Goal: Transaction & Acquisition: Purchase product/service

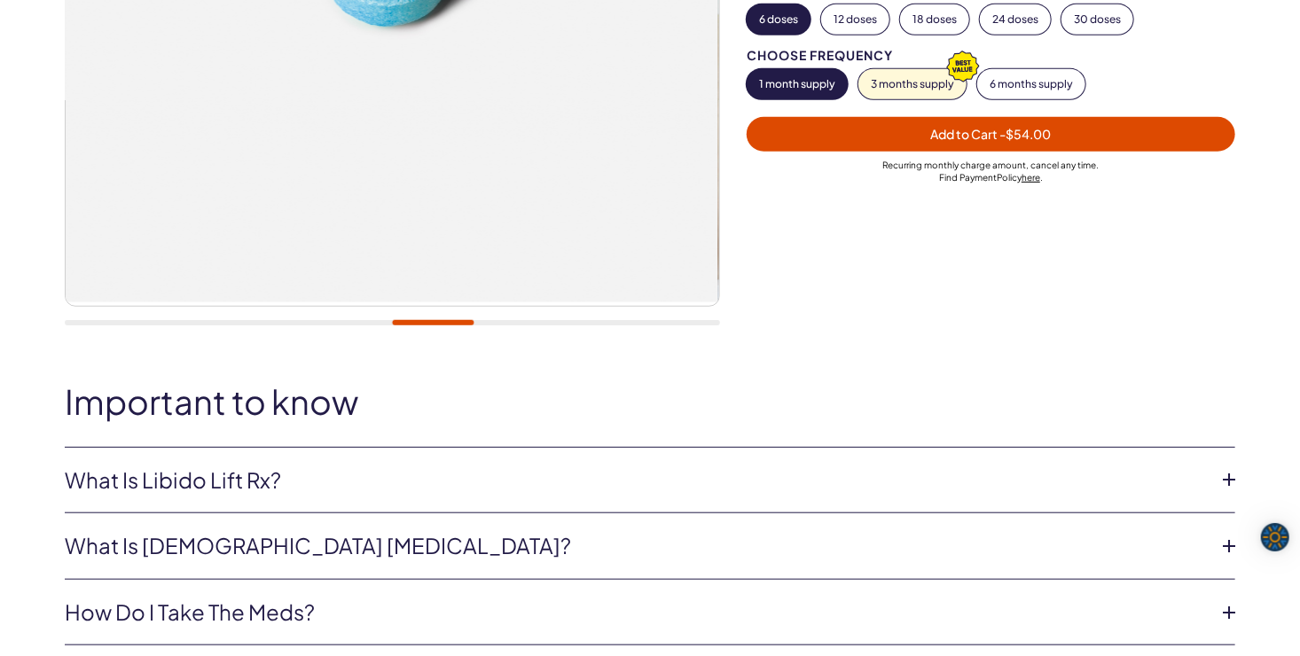
scroll to position [532, 0]
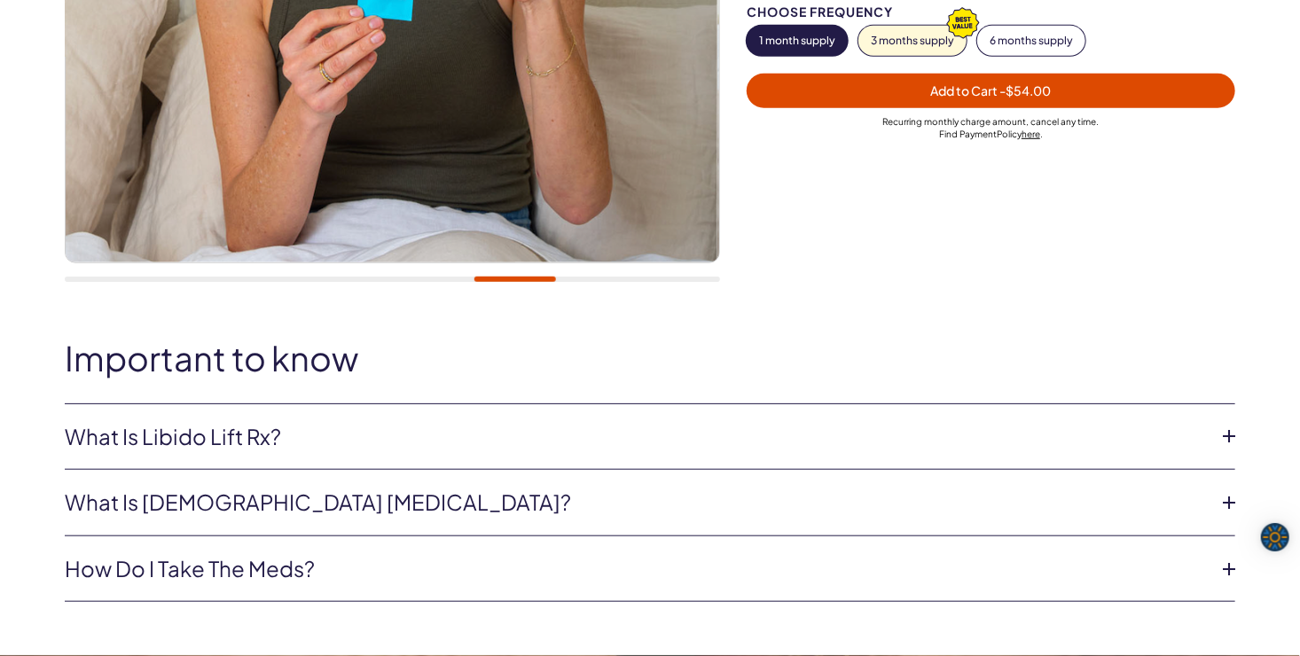
click at [1232, 429] on icon at bounding box center [1229, 436] width 27 height 27
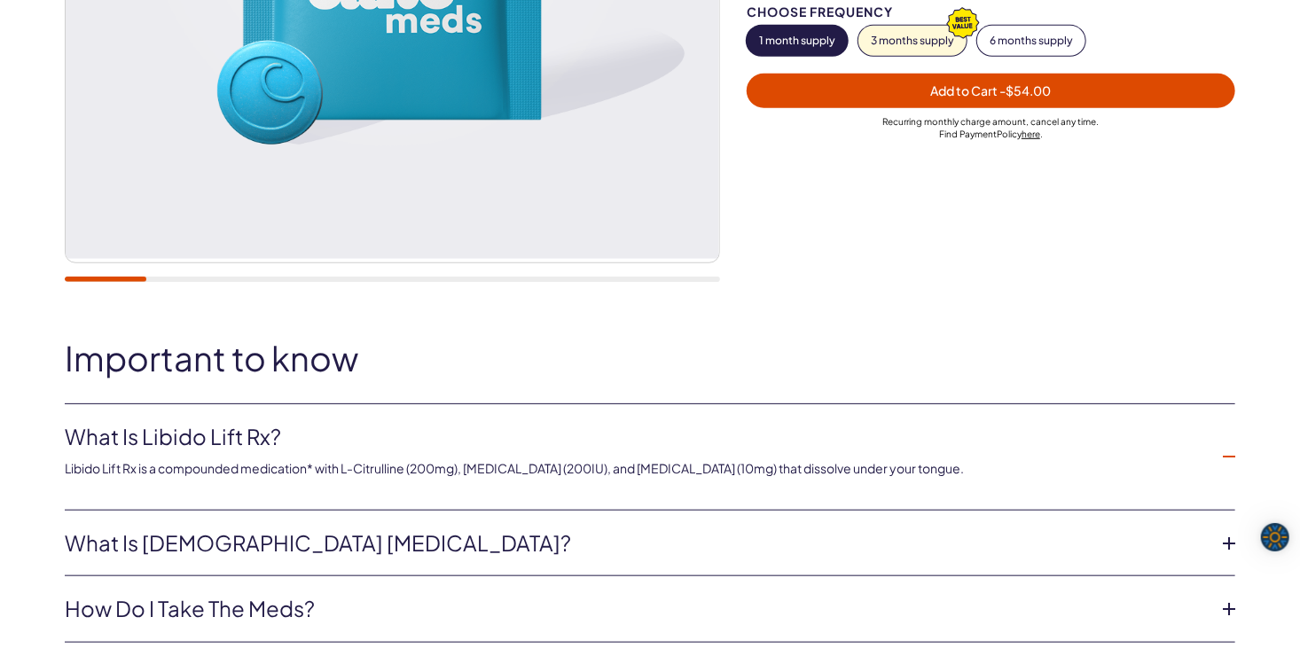
click at [1228, 541] on icon at bounding box center [1229, 543] width 27 height 27
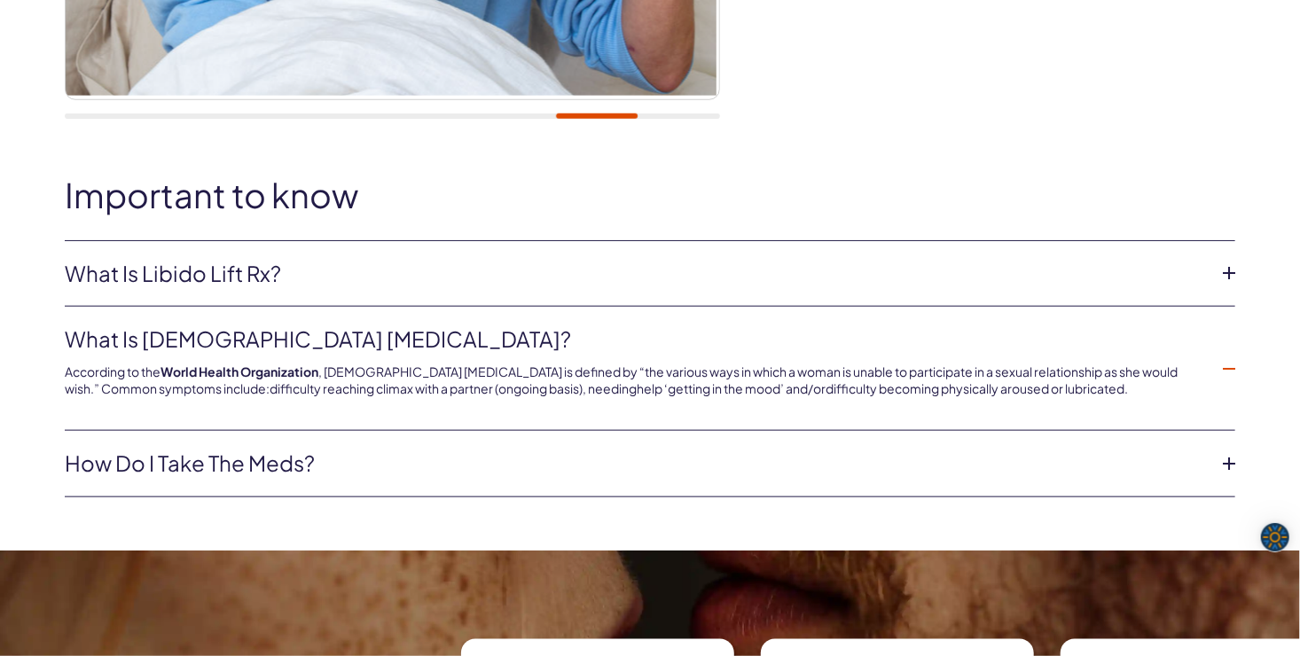
scroll to position [710, 0]
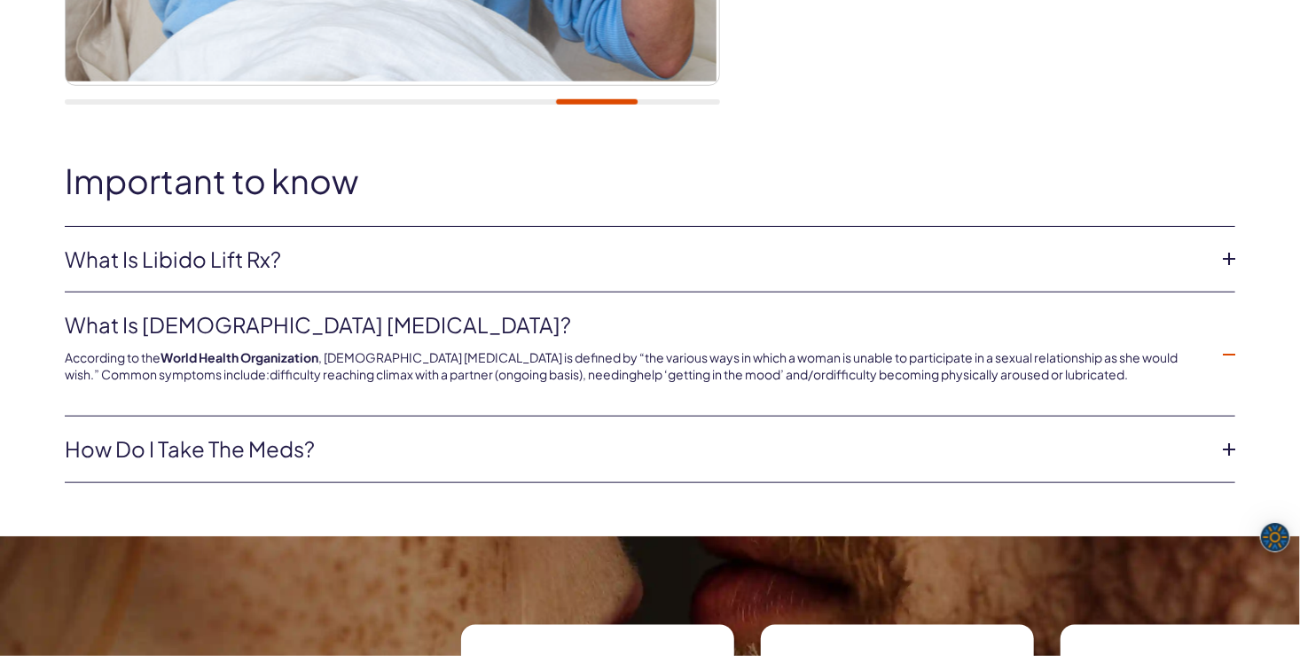
click at [1231, 446] on icon at bounding box center [1229, 449] width 27 height 27
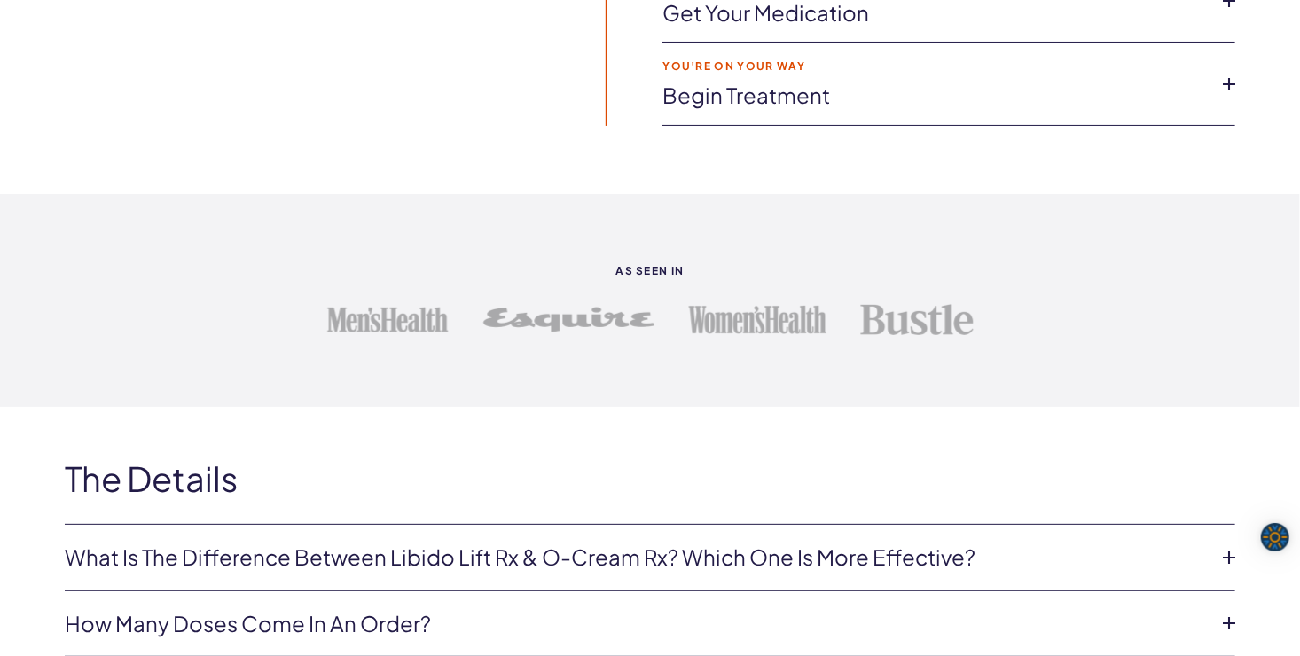
scroll to position [3460, 0]
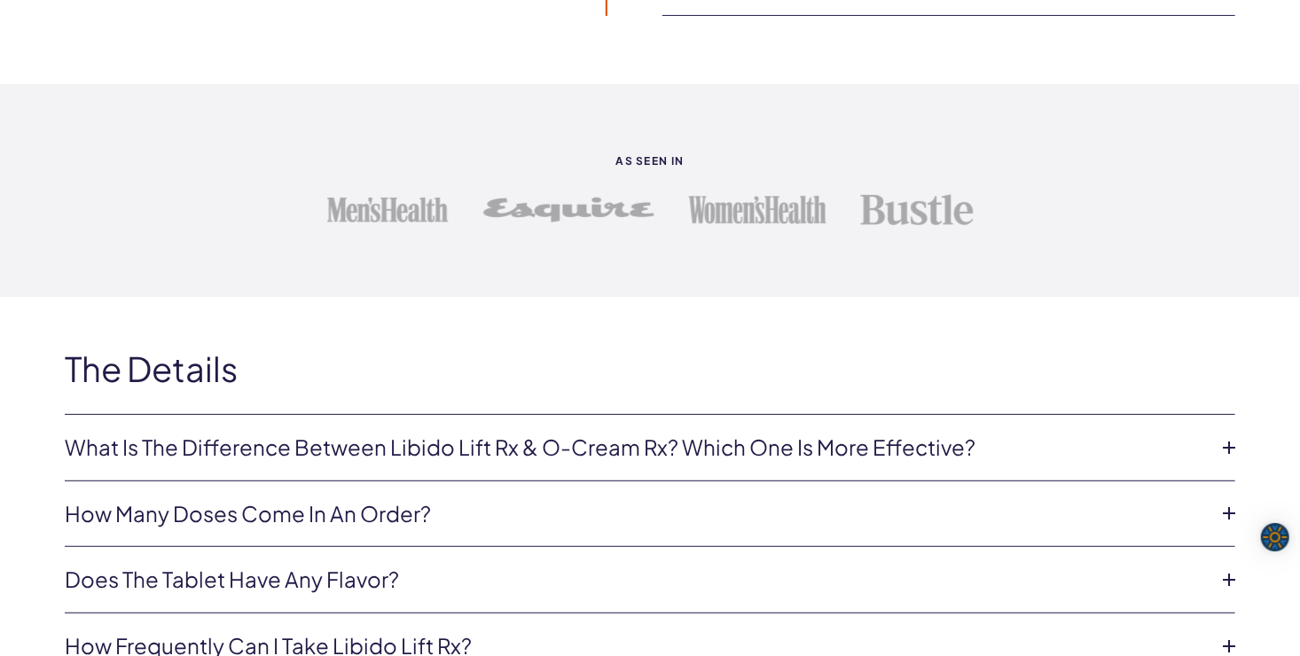
click at [1230, 440] on icon at bounding box center [1229, 448] width 27 height 27
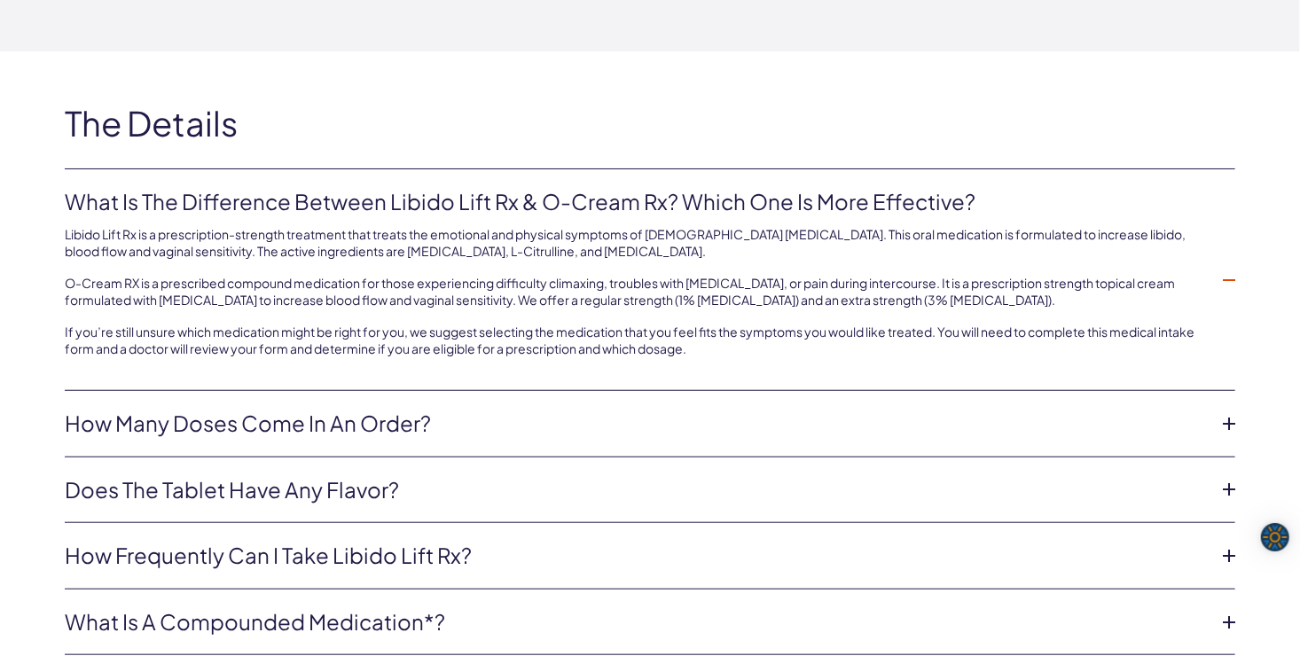
scroll to position [3726, 0]
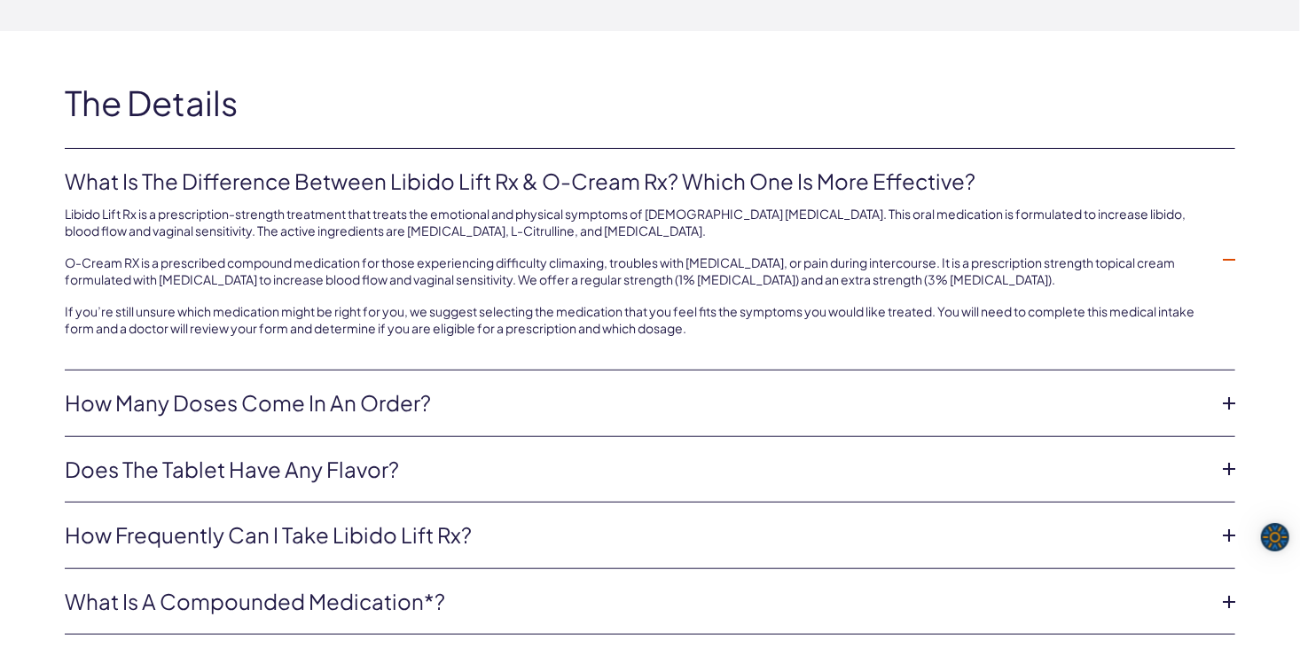
click at [1230, 392] on icon at bounding box center [1229, 403] width 27 height 27
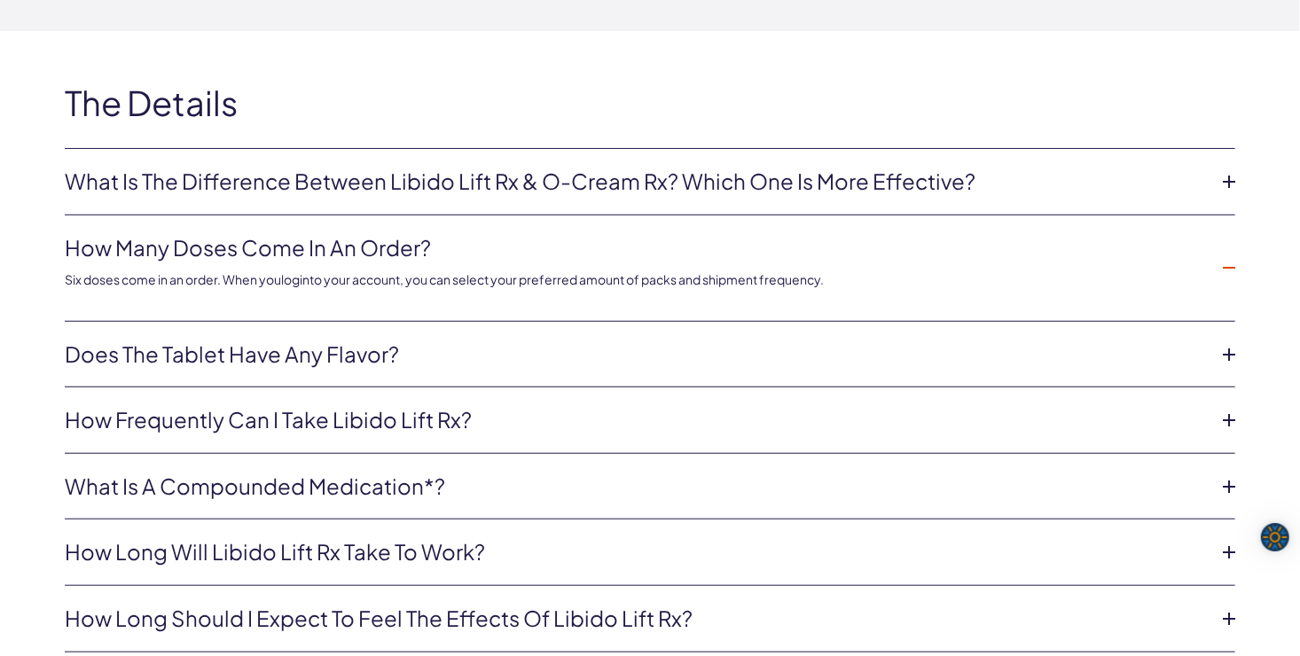
click at [1229, 344] on icon at bounding box center [1229, 355] width 27 height 27
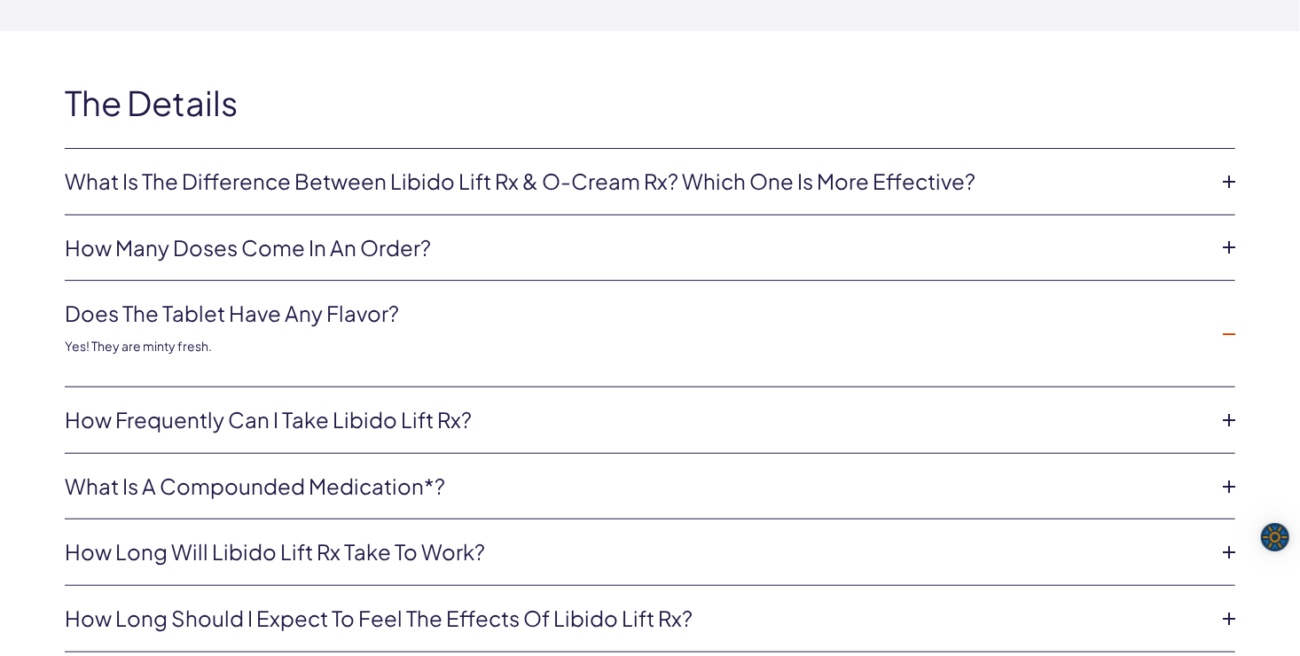
click at [1225, 415] on icon at bounding box center [1229, 420] width 27 height 27
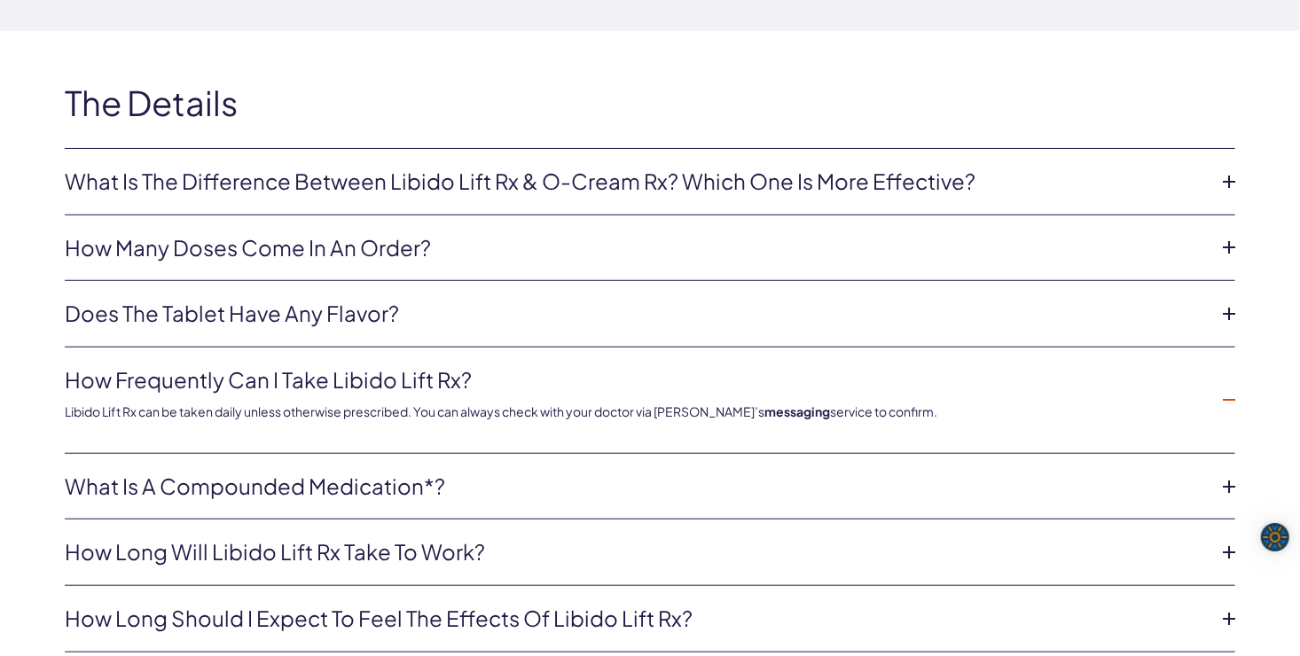
click at [1229, 482] on icon at bounding box center [1229, 487] width 27 height 27
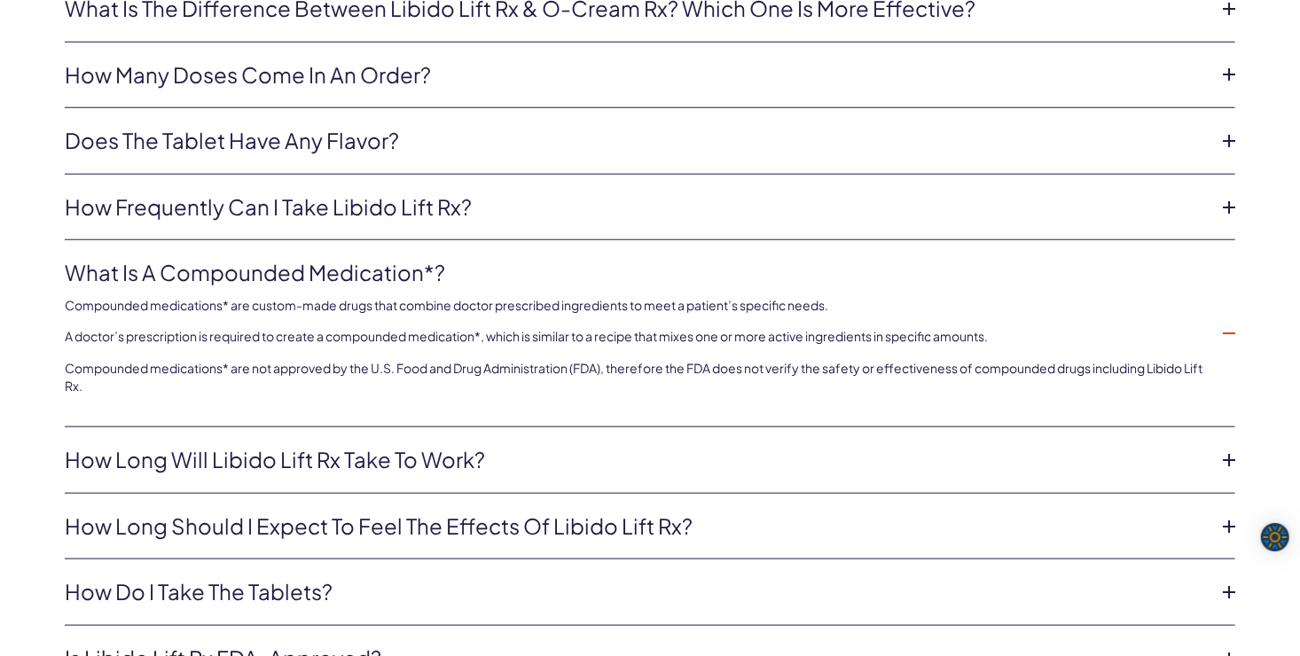
scroll to position [3903, 0]
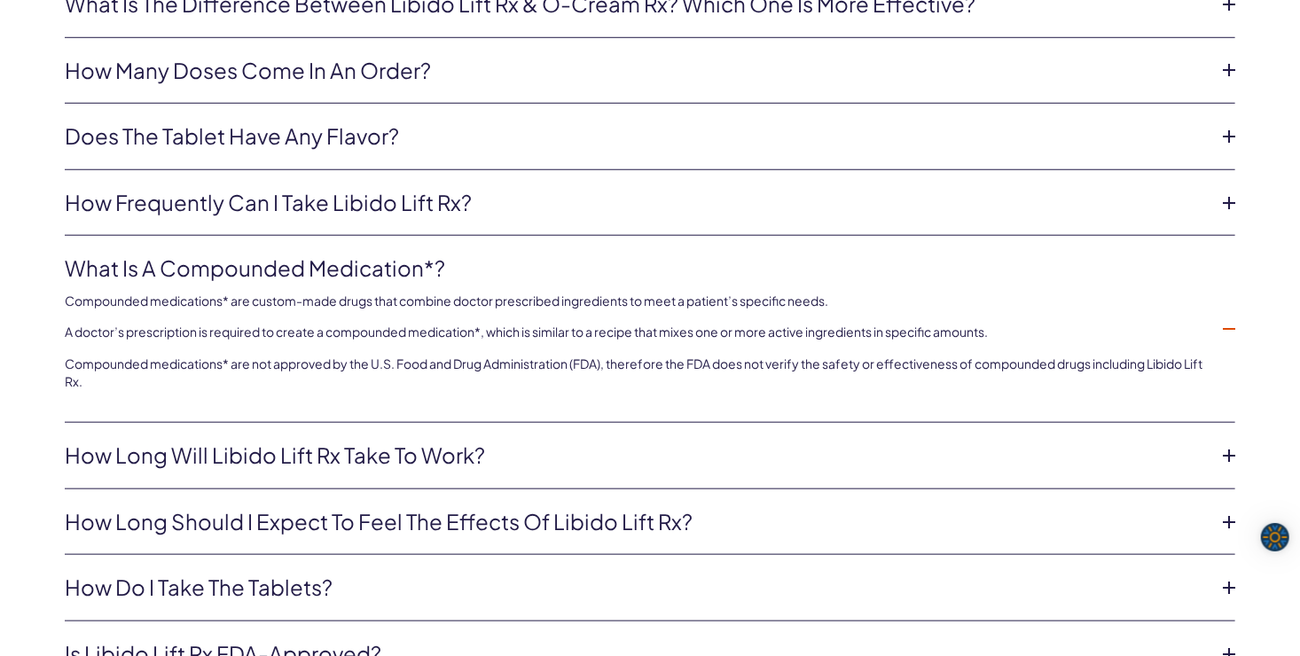
click at [1228, 445] on icon at bounding box center [1229, 456] width 27 height 27
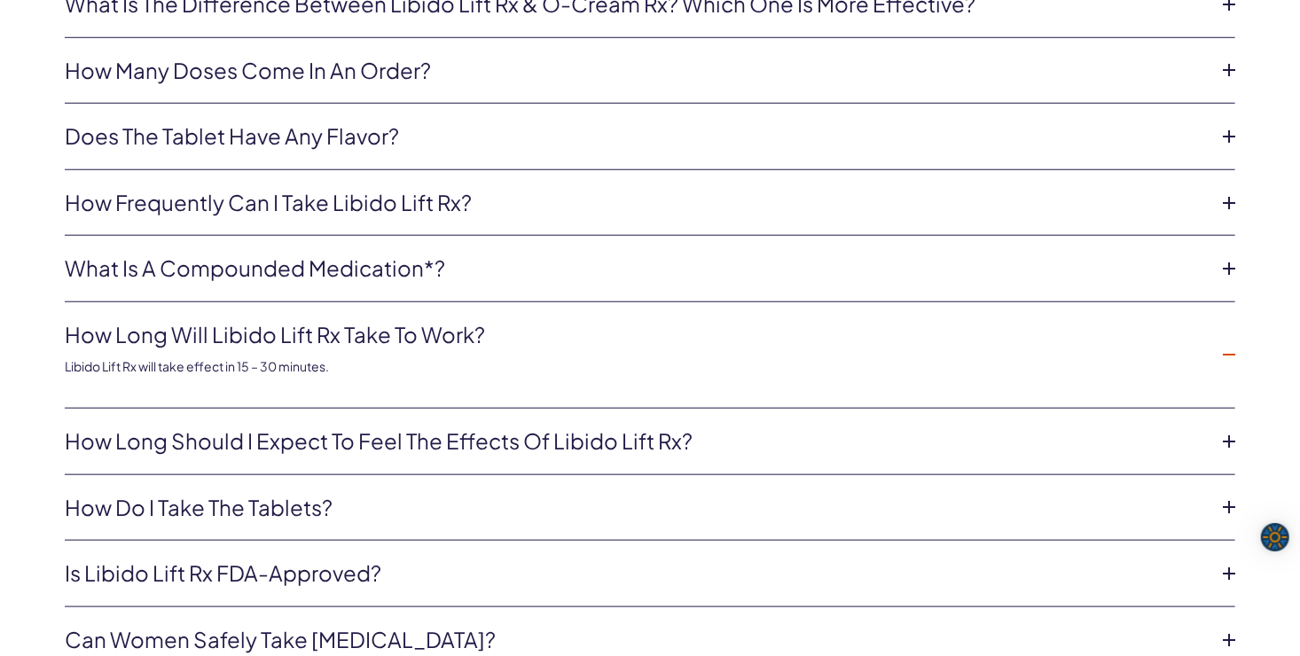
click at [1228, 445] on icon at bounding box center [1229, 441] width 27 height 27
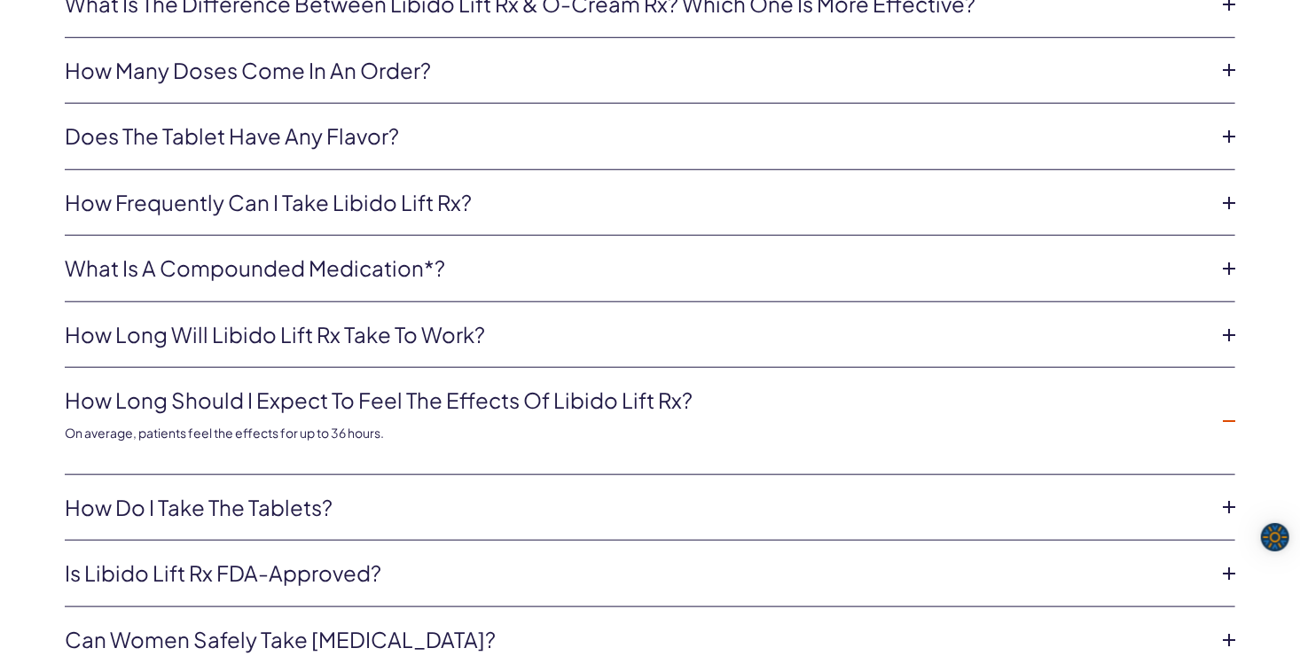
click at [1229, 503] on icon at bounding box center [1229, 507] width 27 height 27
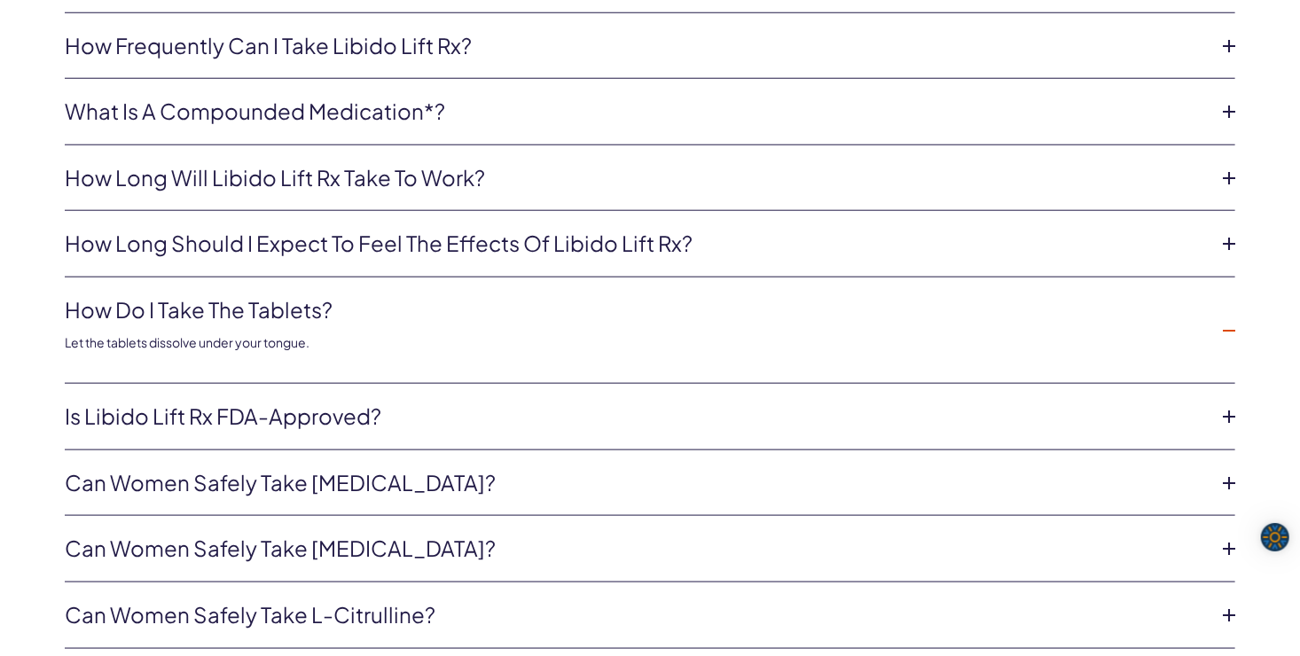
scroll to position [4081, 0]
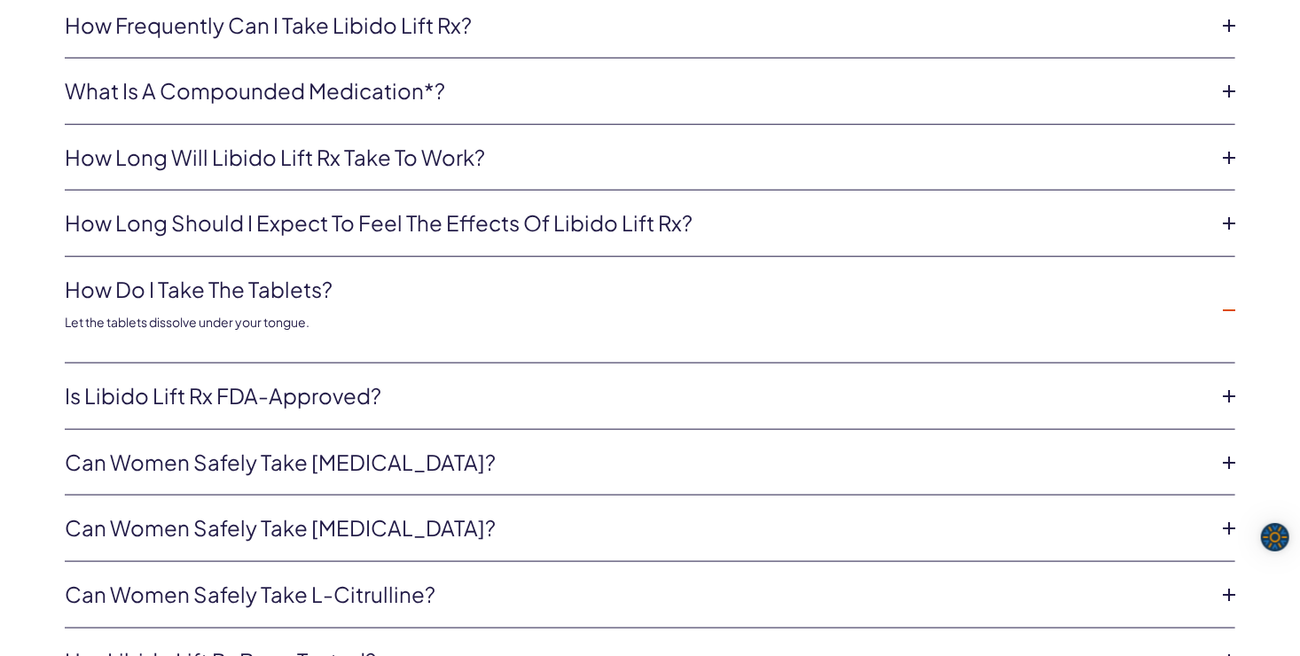
click at [1235, 388] on icon at bounding box center [1229, 396] width 27 height 27
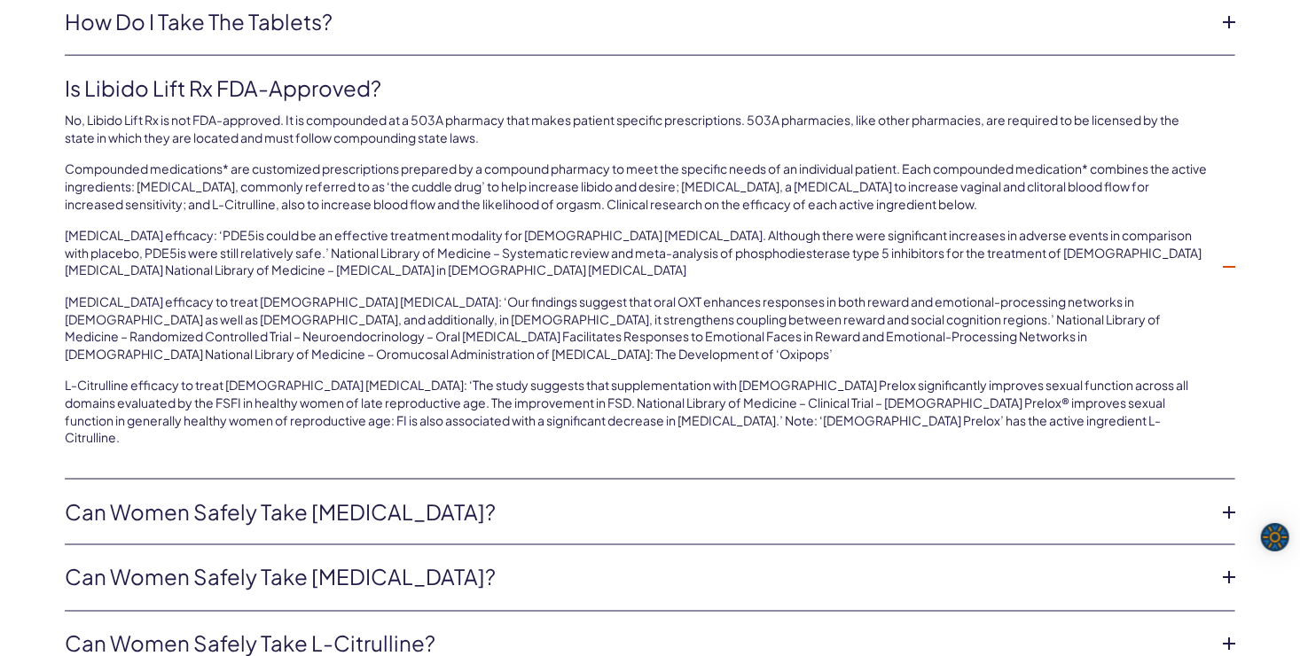
scroll to position [4435, 0]
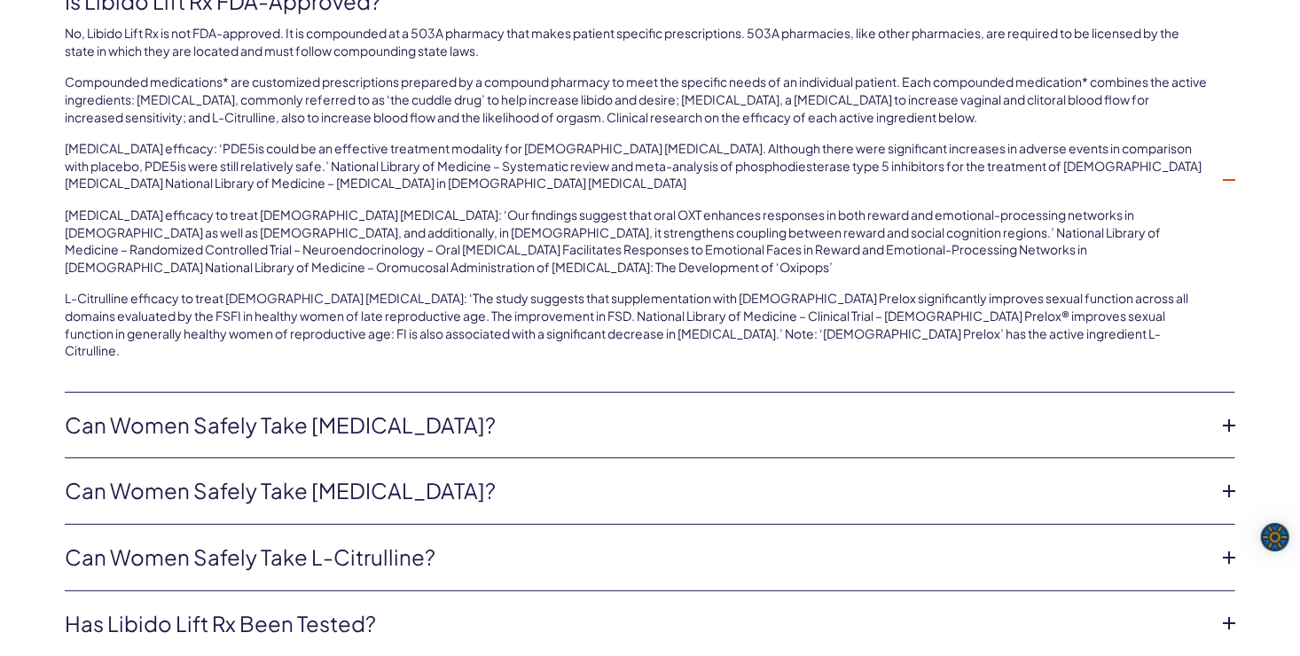
click at [1228, 412] on icon at bounding box center [1229, 425] width 27 height 27
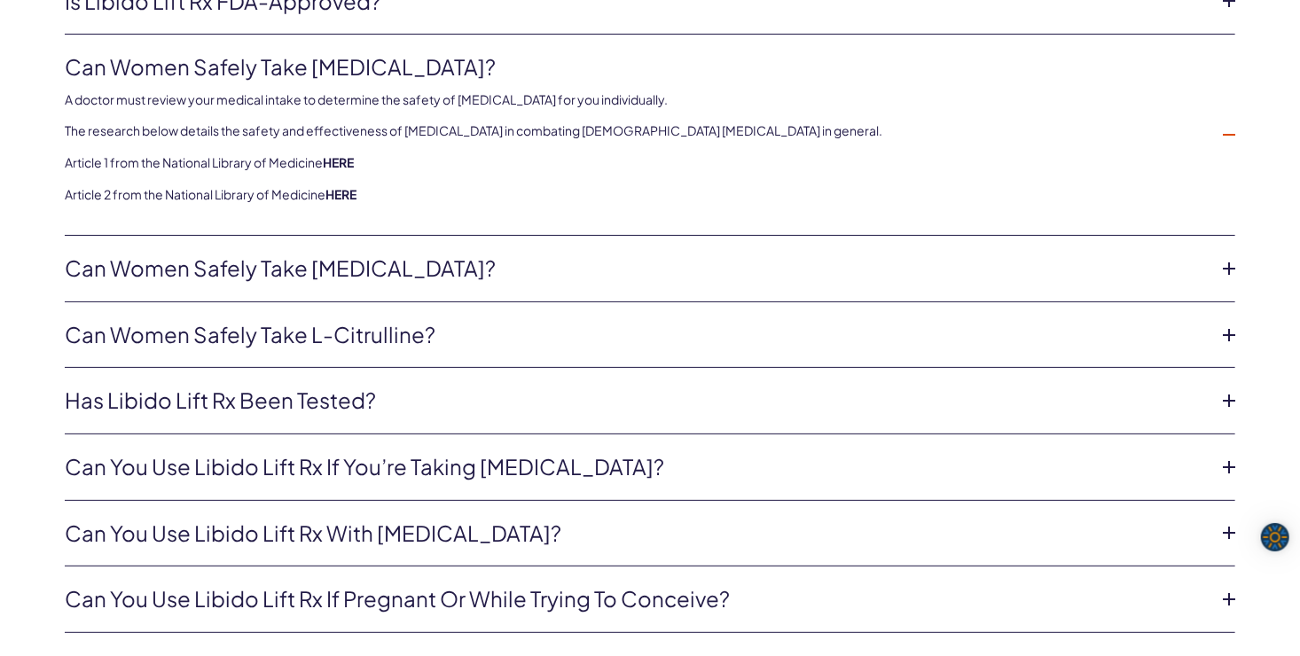
click at [1224, 399] on icon at bounding box center [1229, 401] width 27 height 27
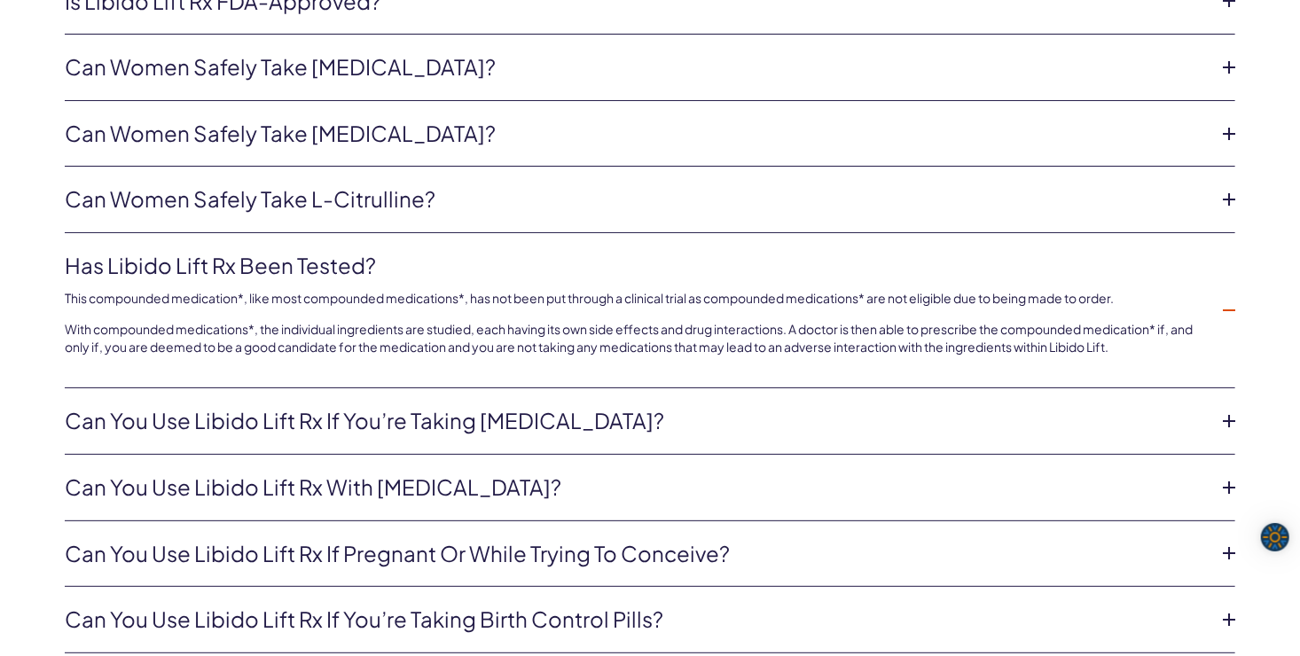
click at [1228, 410] on icon at bounding box center [1229, 421] width 27 height 27
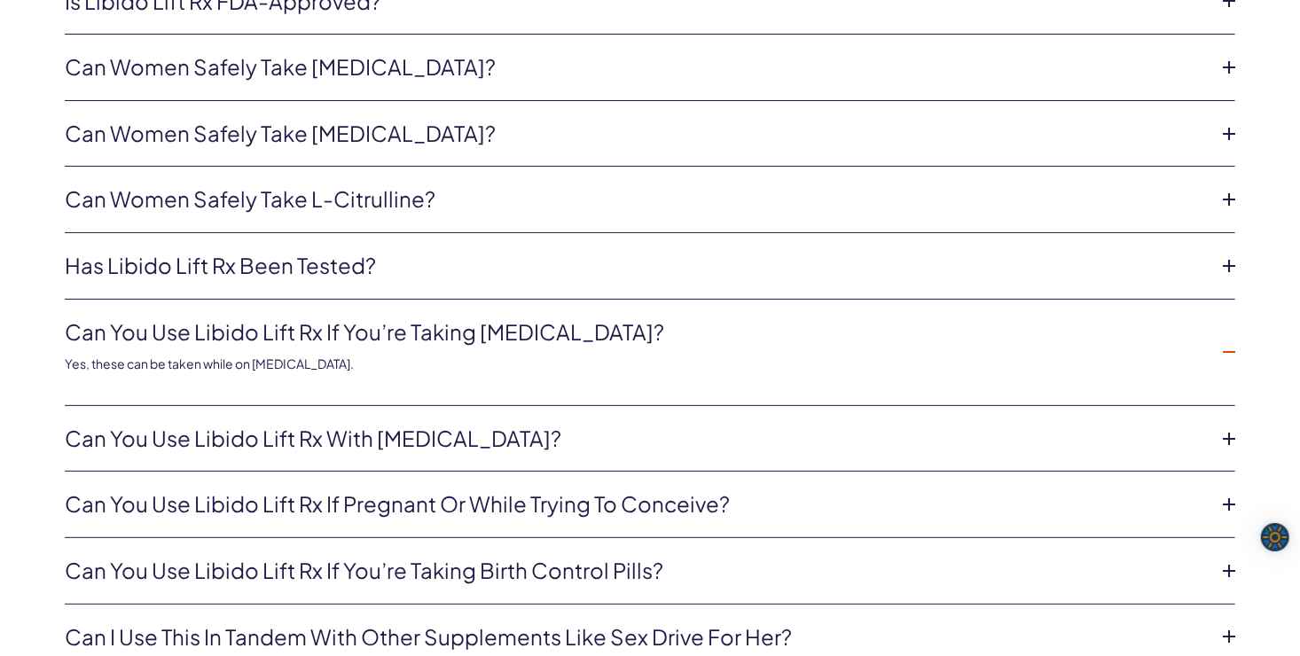
click at [1228, 437] on icon at bounding box center [1229, 439] width 27 height 27
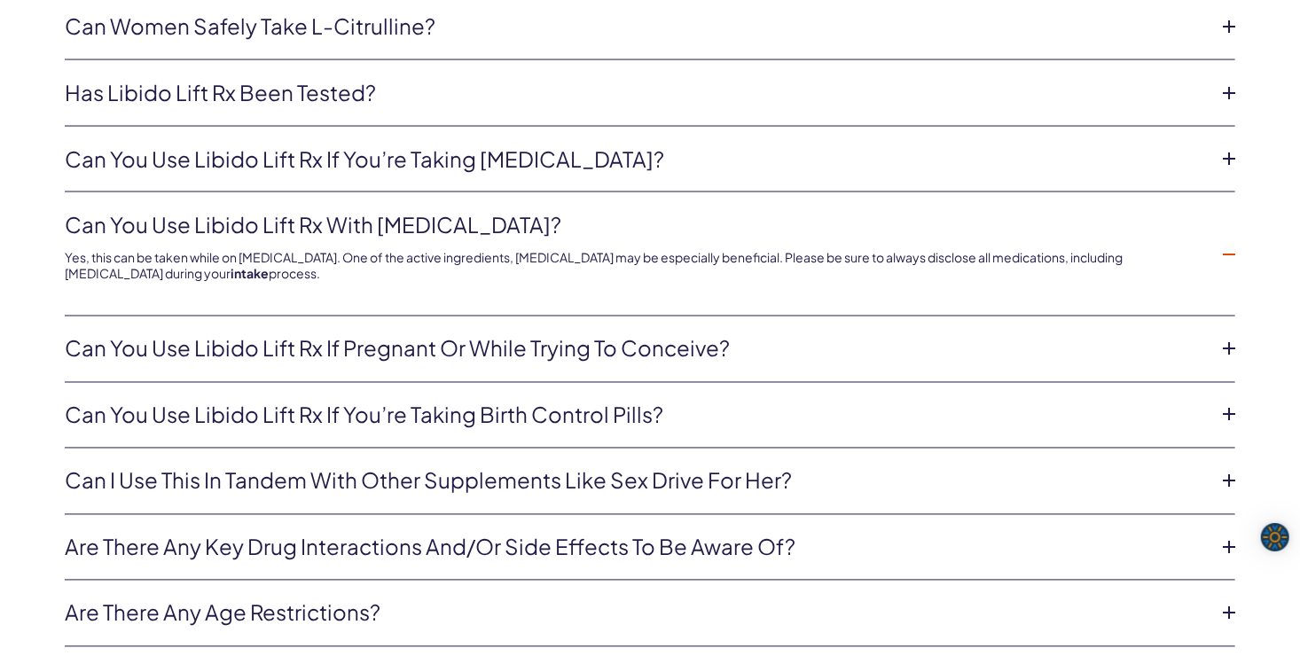
scroll to position [4613, 0]
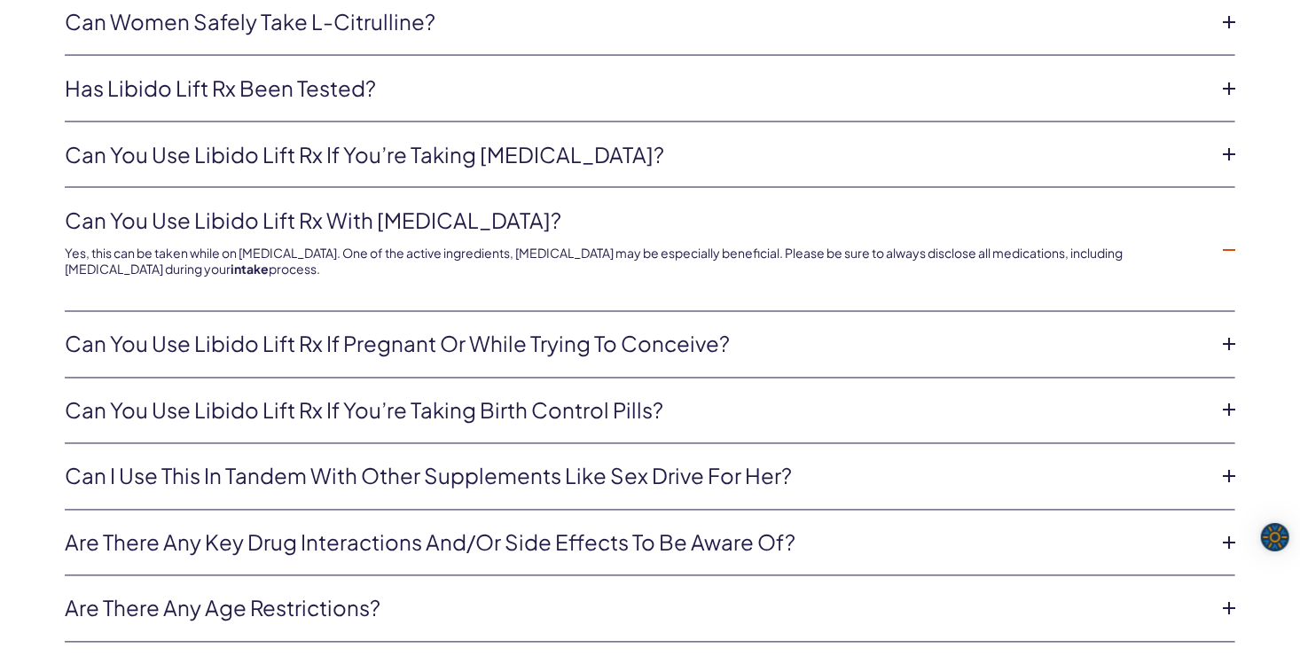
click at [1228, 468] on icon at bounding box center [1229, 477] width 27 height 27
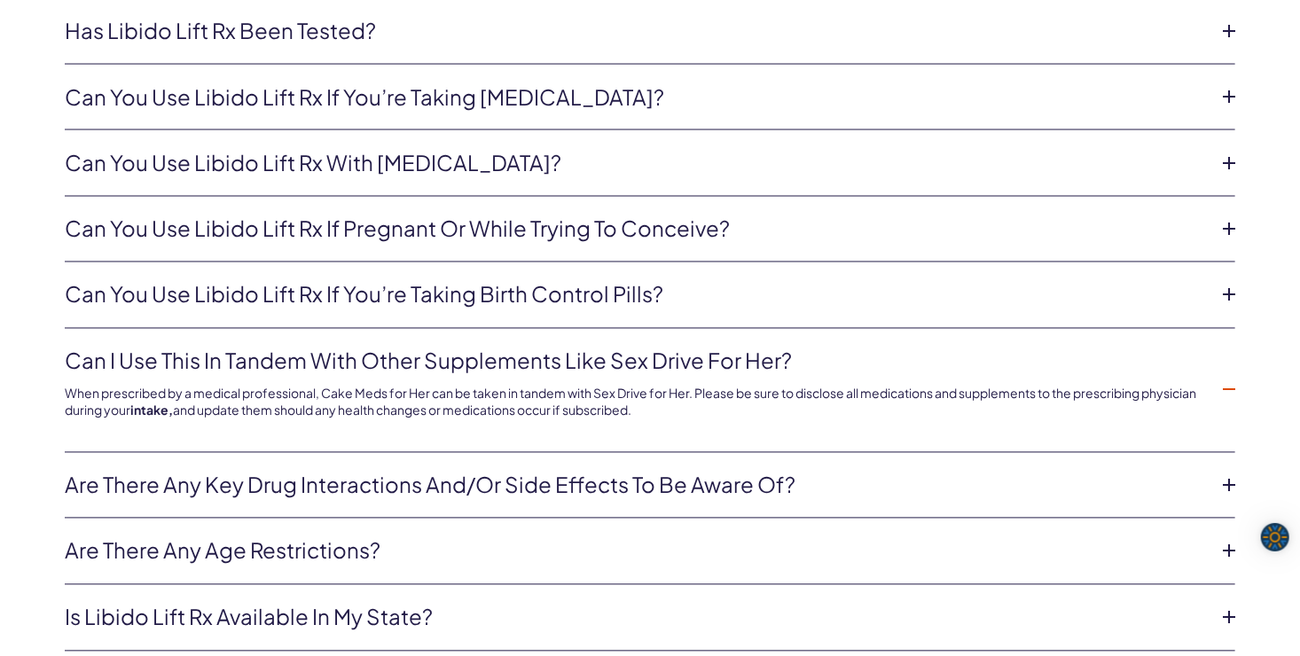
scroll to position [4702, 0]
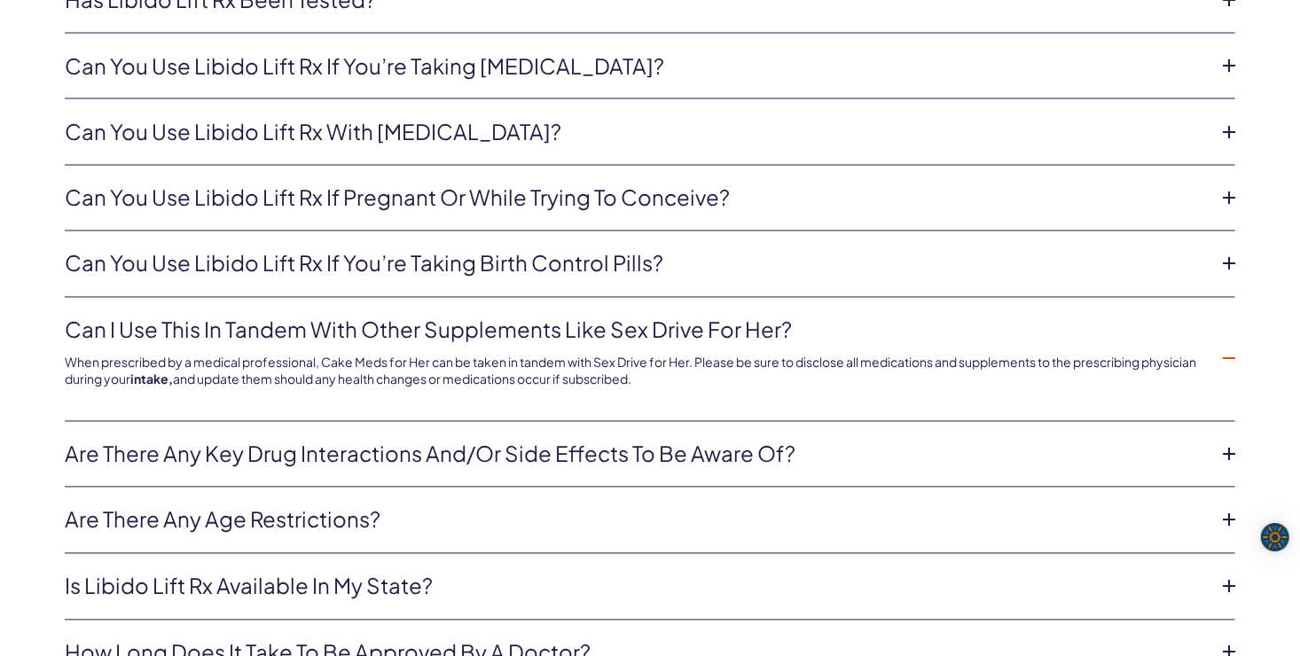
click at [1232, 448] on icon at bounding box center [1229, 455] width 27 height 27
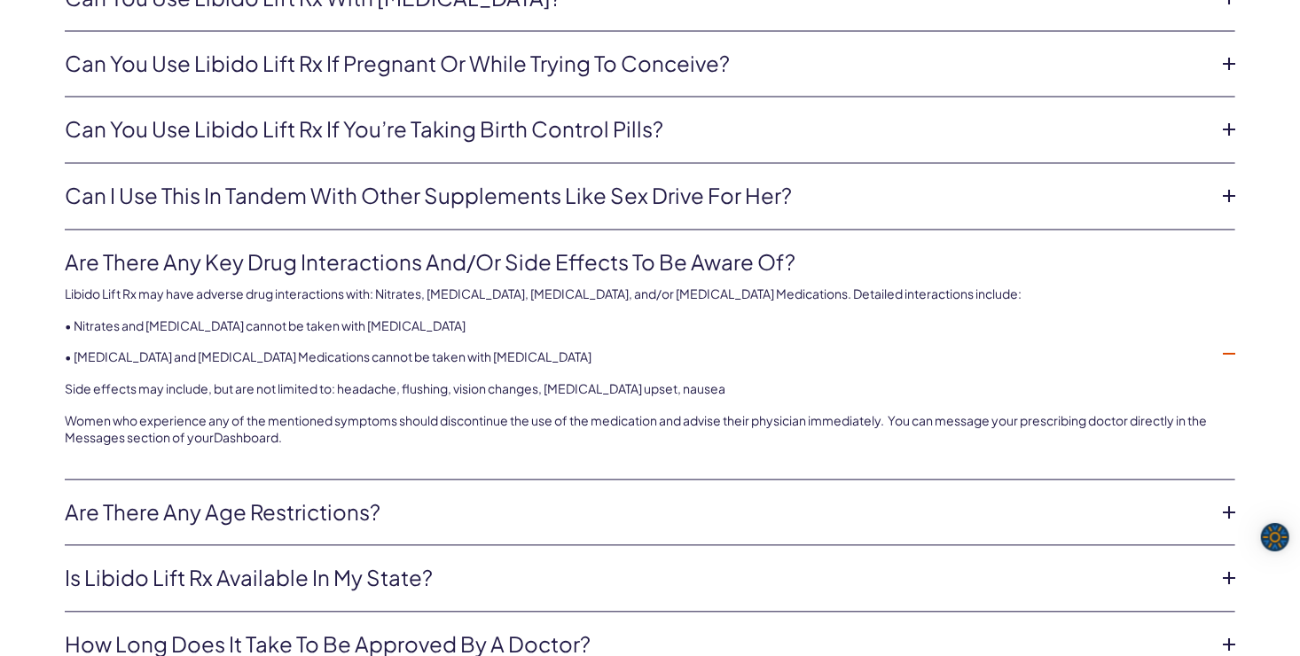
scroll to position [4879, 0]
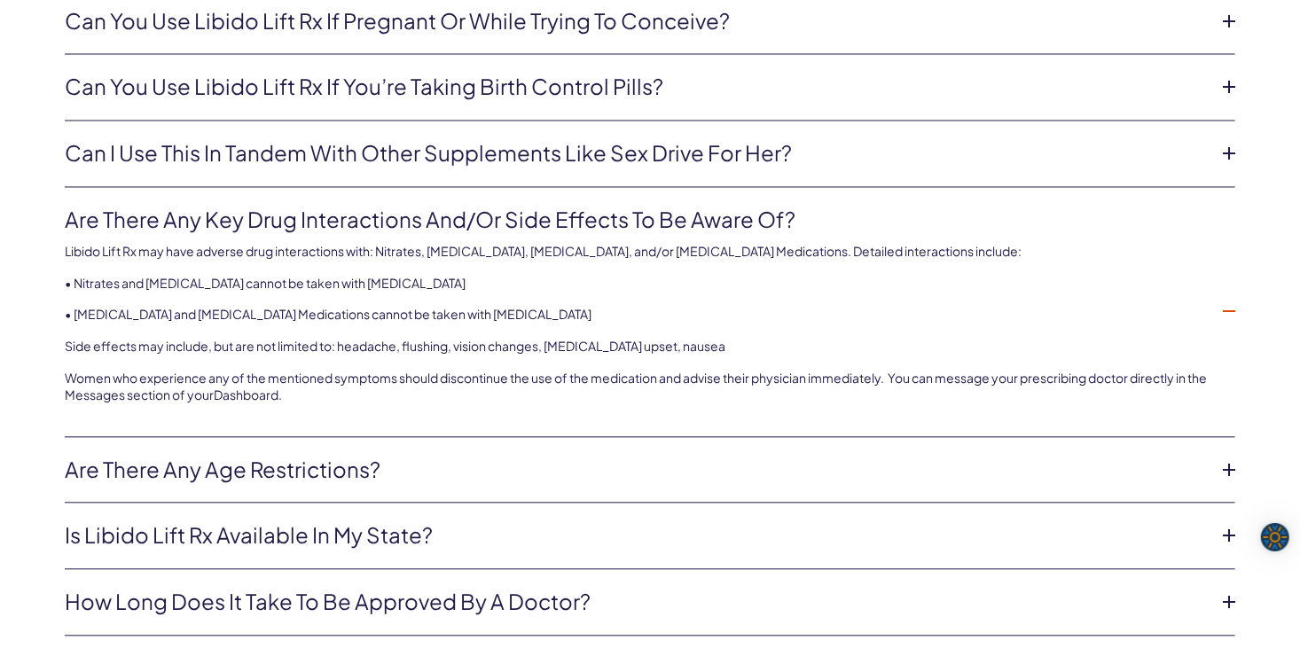
click at [1229, 465] on icon at bounding box center [1229, 470] width 27 height 27
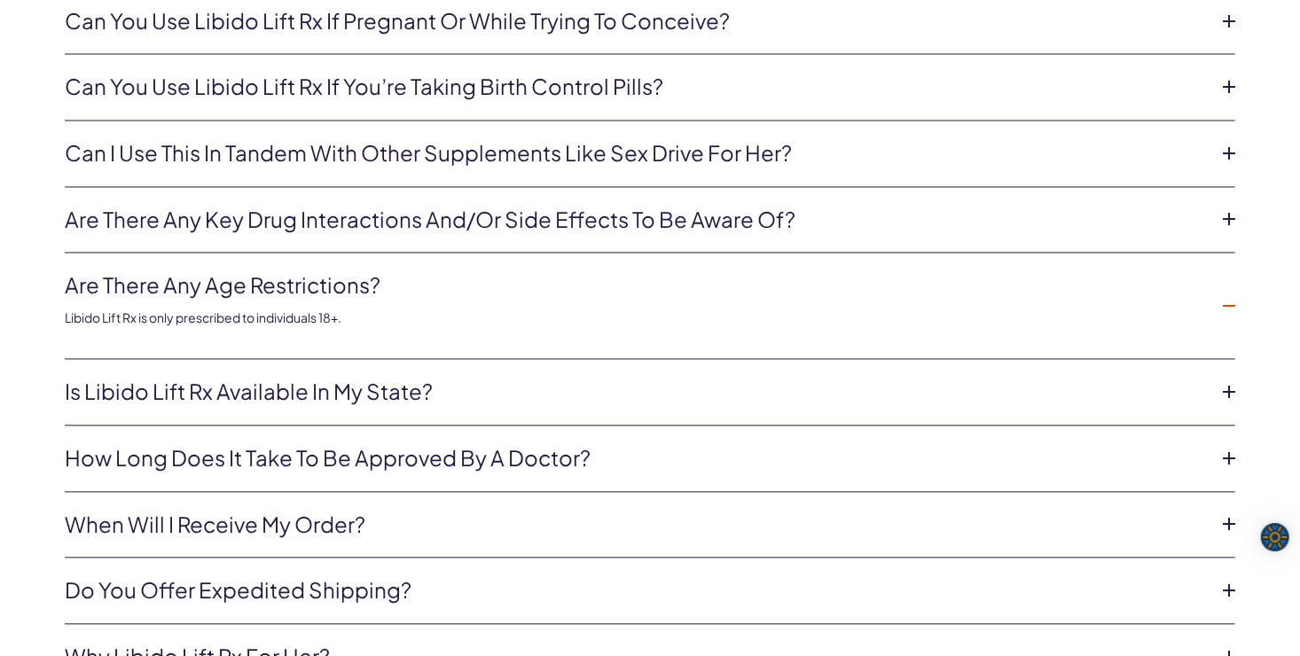
click at [1231, 383] on icon at bounding box center [1229, 392] width 27 height 27
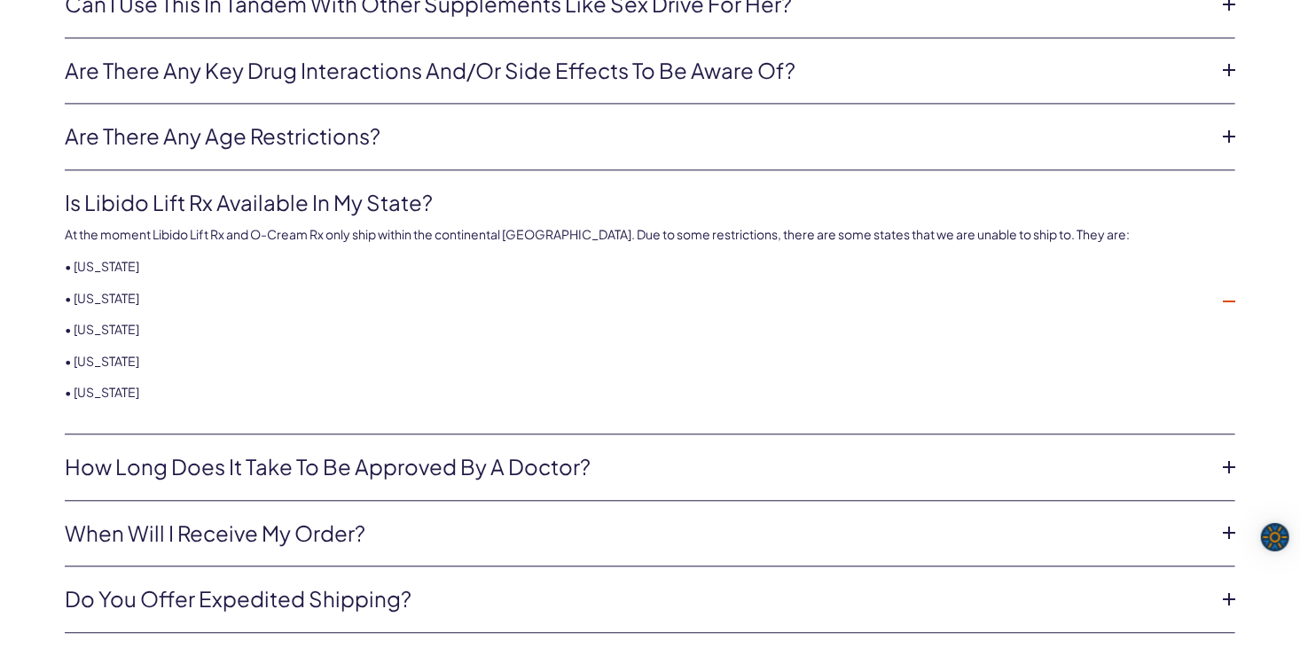
scroll to position [5056, 0]
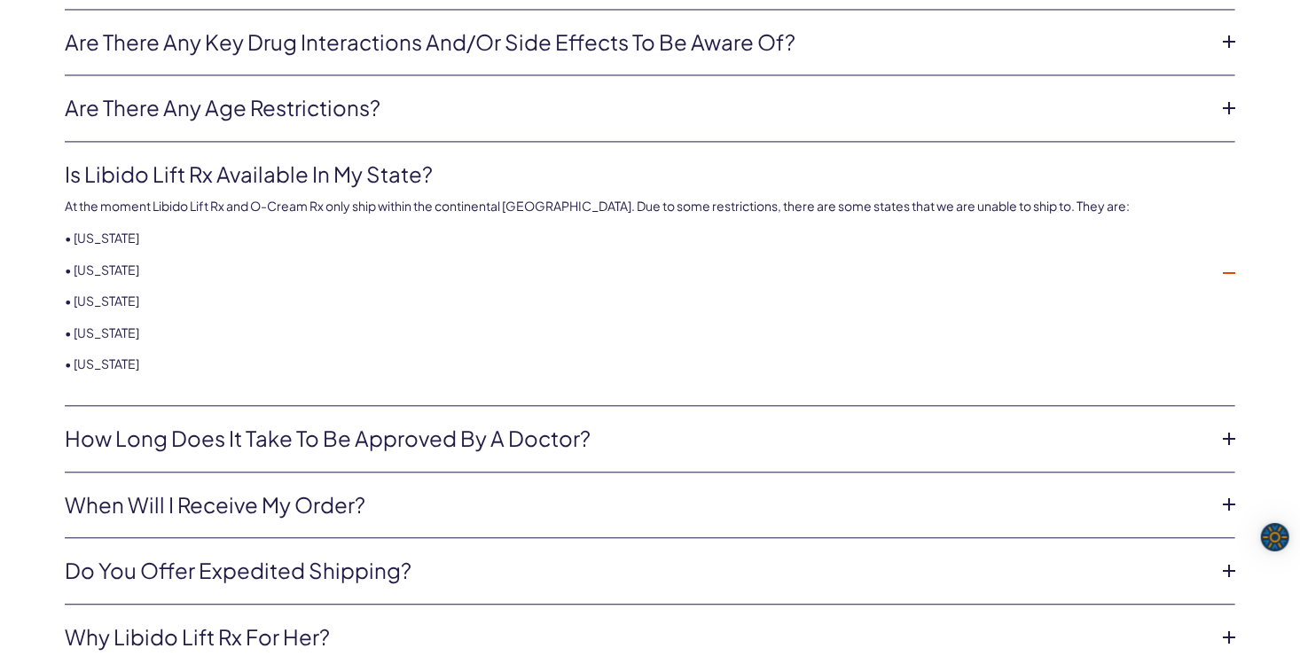
click at [1233, 433] on icon at bounding box center [1229, 439] width 27 height 27
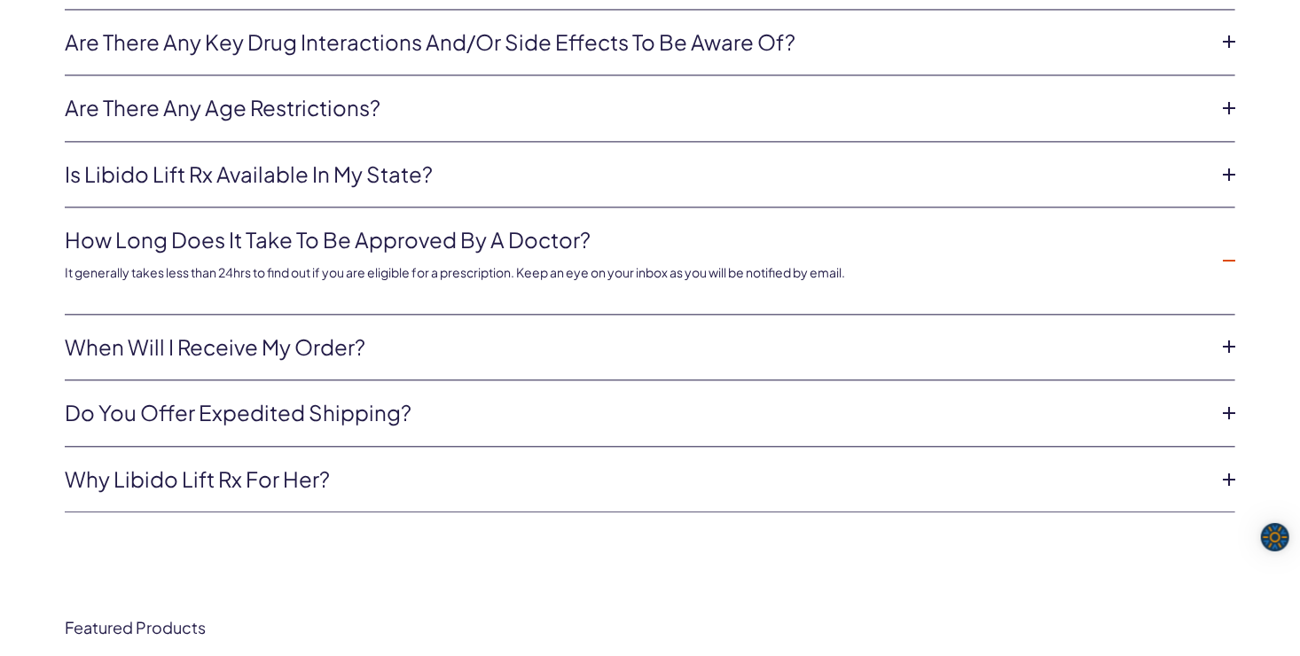
click at [1229, 473] on icon at bounding box center [1229, 480] width 27 height 27
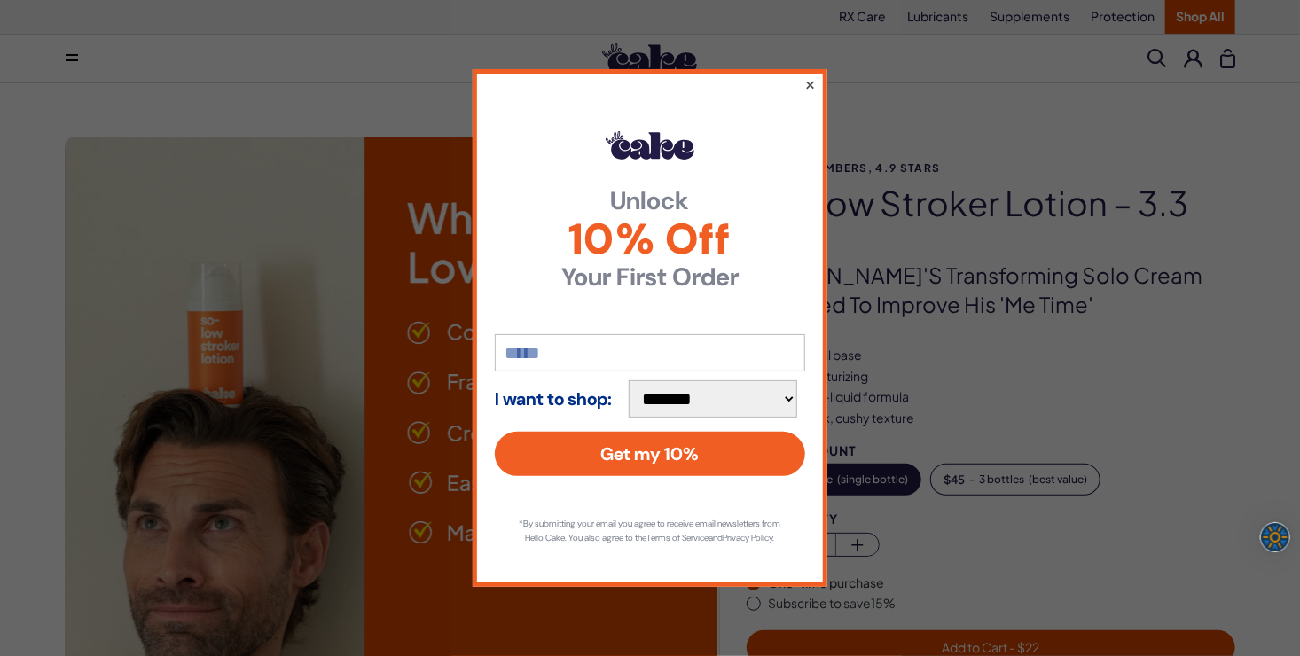
click at [813, 78] on button "×" at bounding box center [811, 84] width 12 height 21
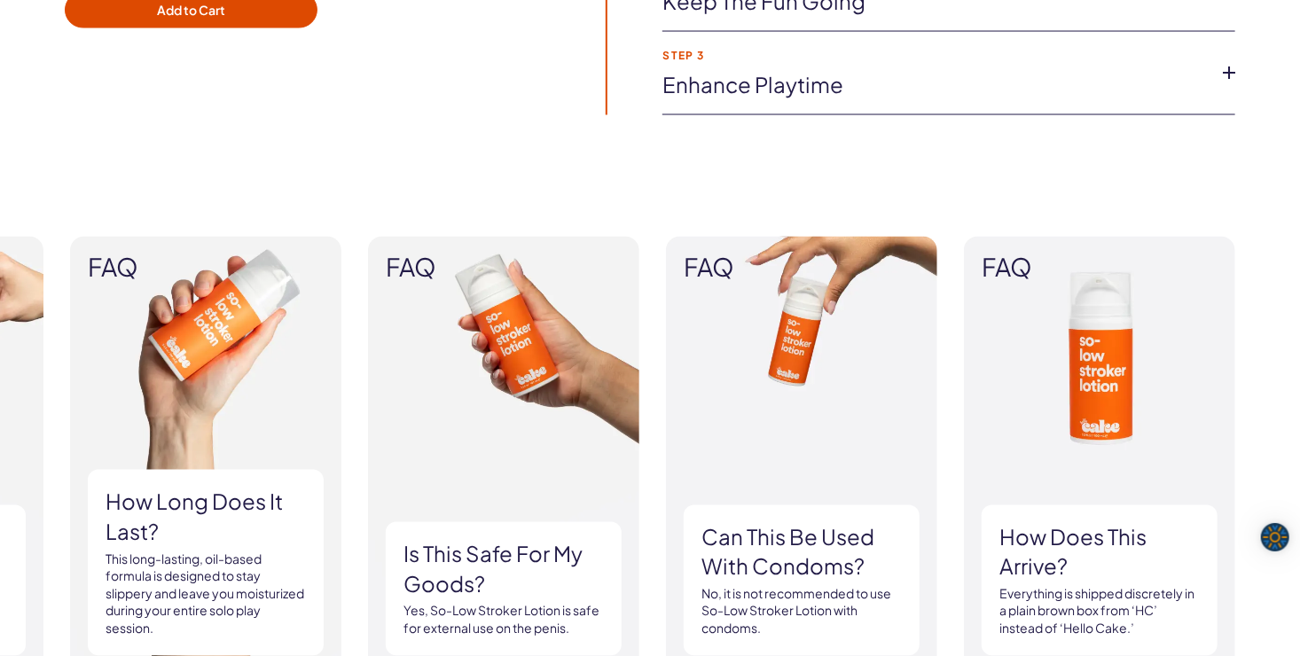
scroll to position [1508, 0]
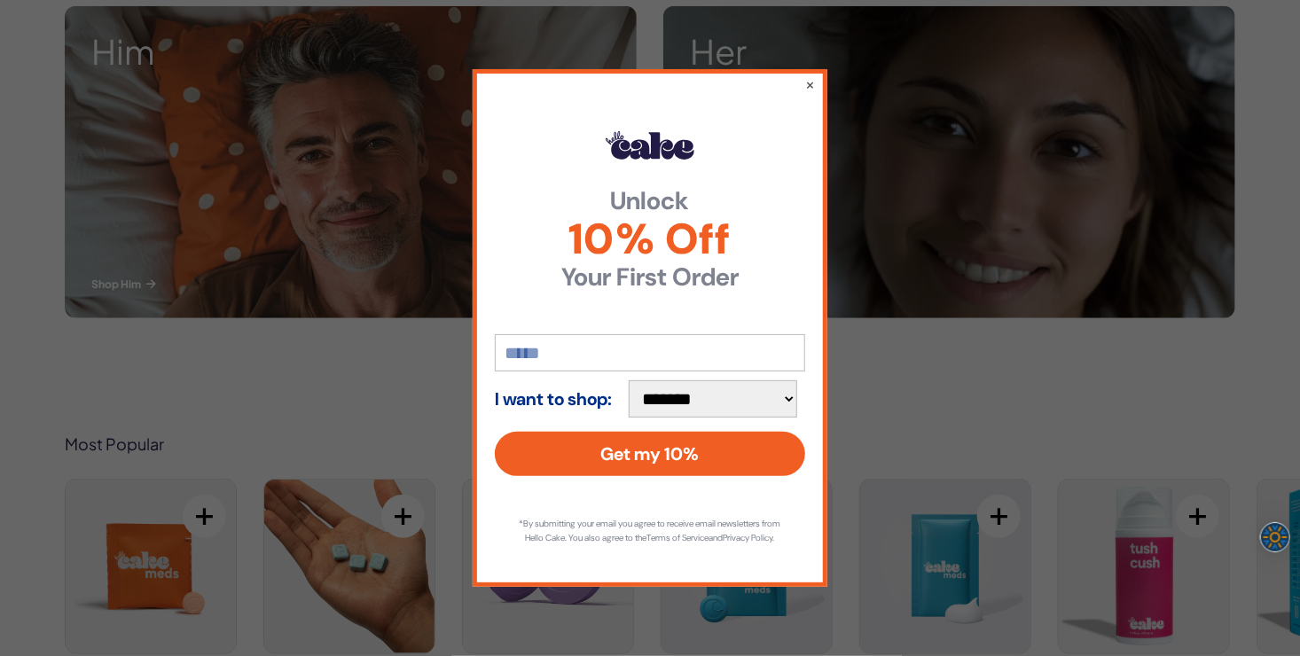
scroll to position [710, 0]
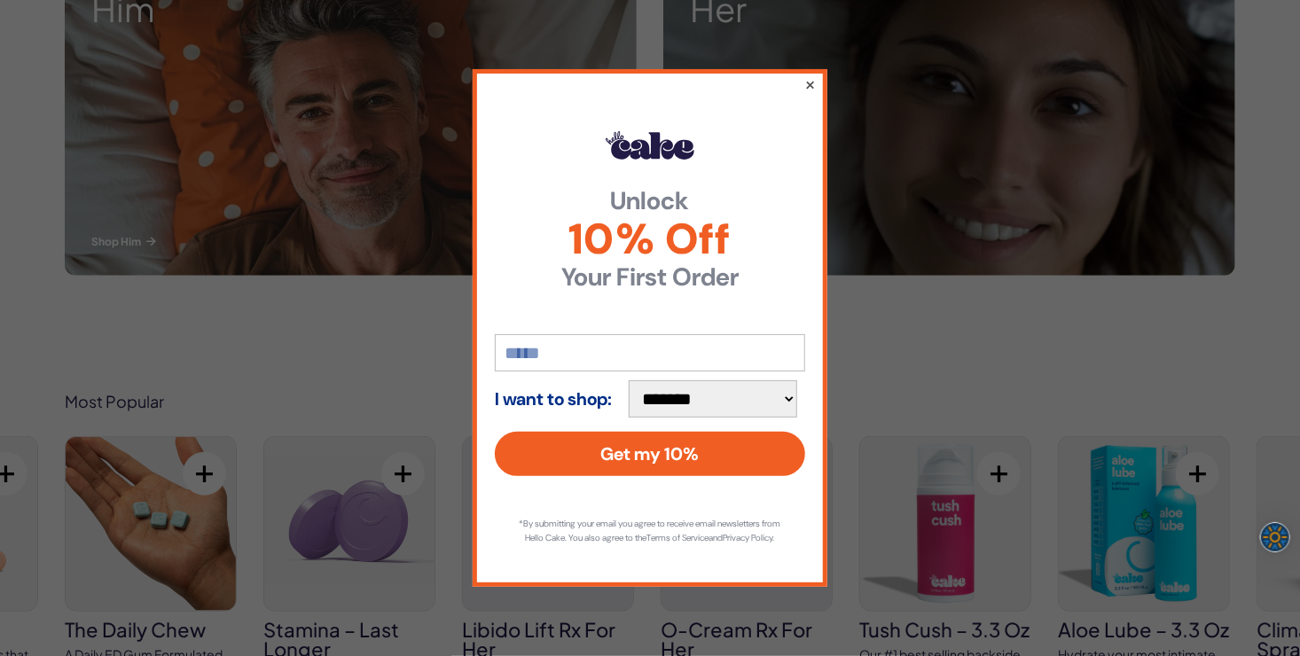
click at [806, 74] on button "×" at bounding box center [811, 84] width 12 height 21
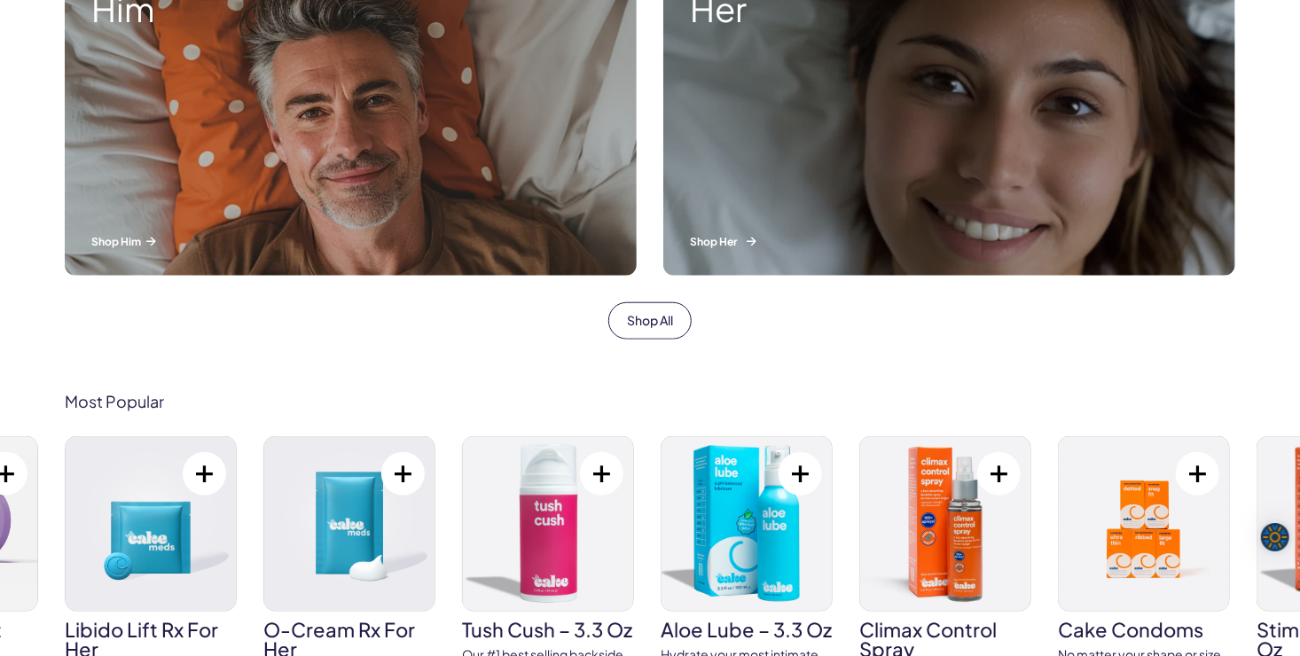
click at [699, 237] on p "Shop Her" at bounding box center [949, 241] width 519 height 15
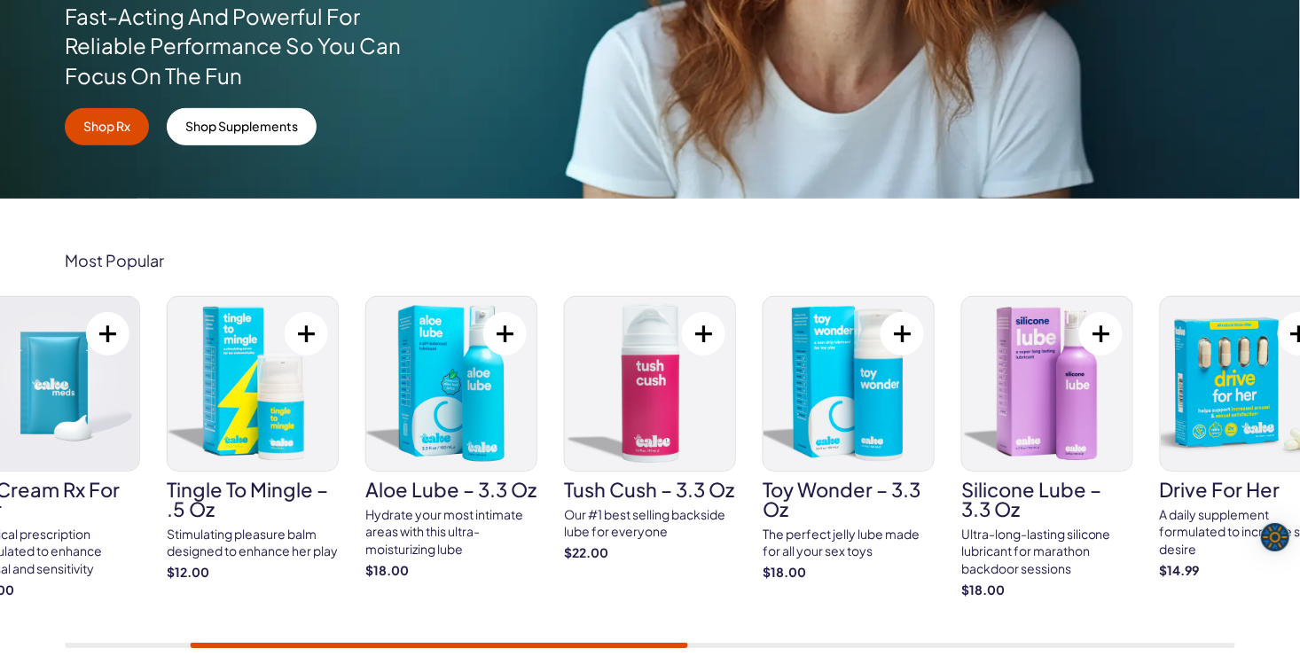
click at [423, 633] on div "Libido Lift Rx For Her A prescription-strength arousal enhancer designed to hel…" at bounding box center [650, 472] width 1171 height 352
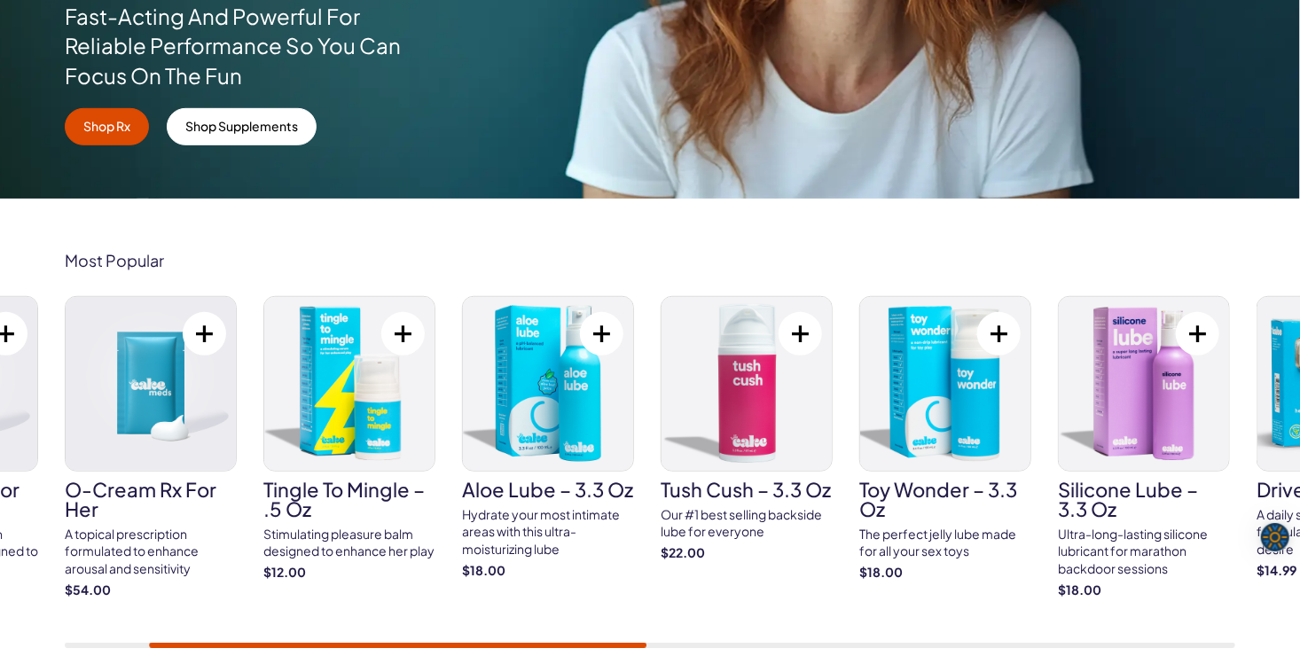
click at [360, 389] on img at bounding box center [349, 384] width 170 height 174
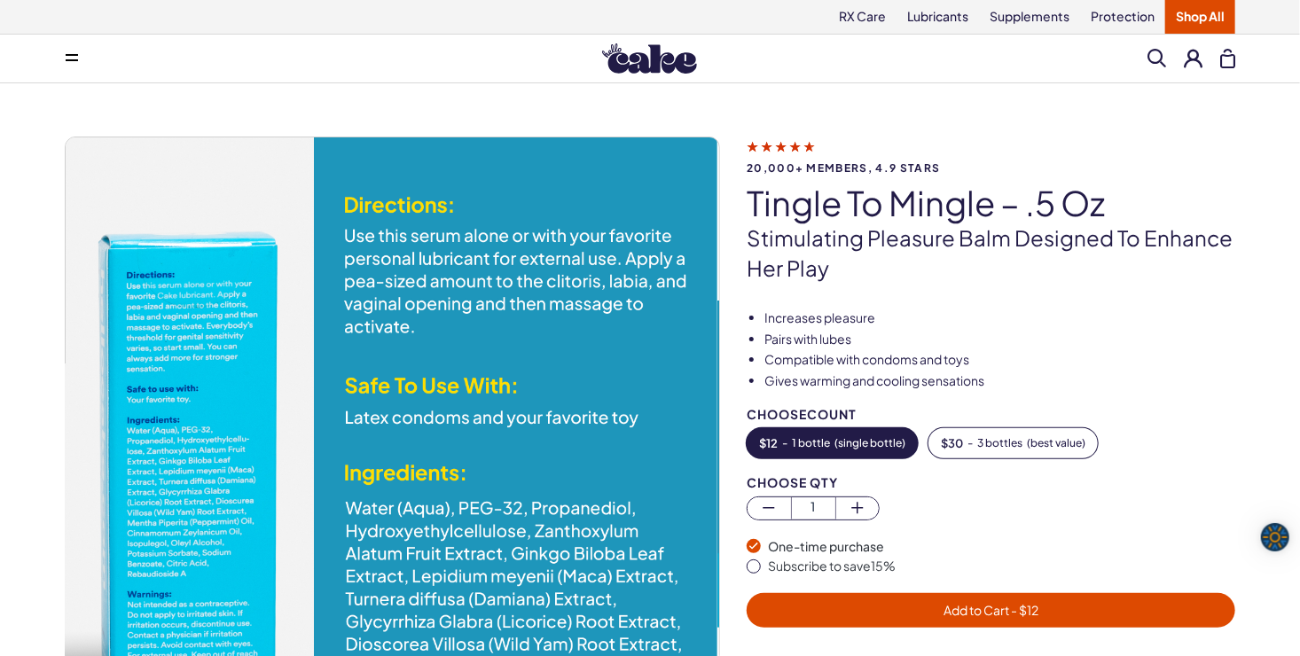
click at [255, 380] on img at bounding box center [391, 464] width 654 height 654
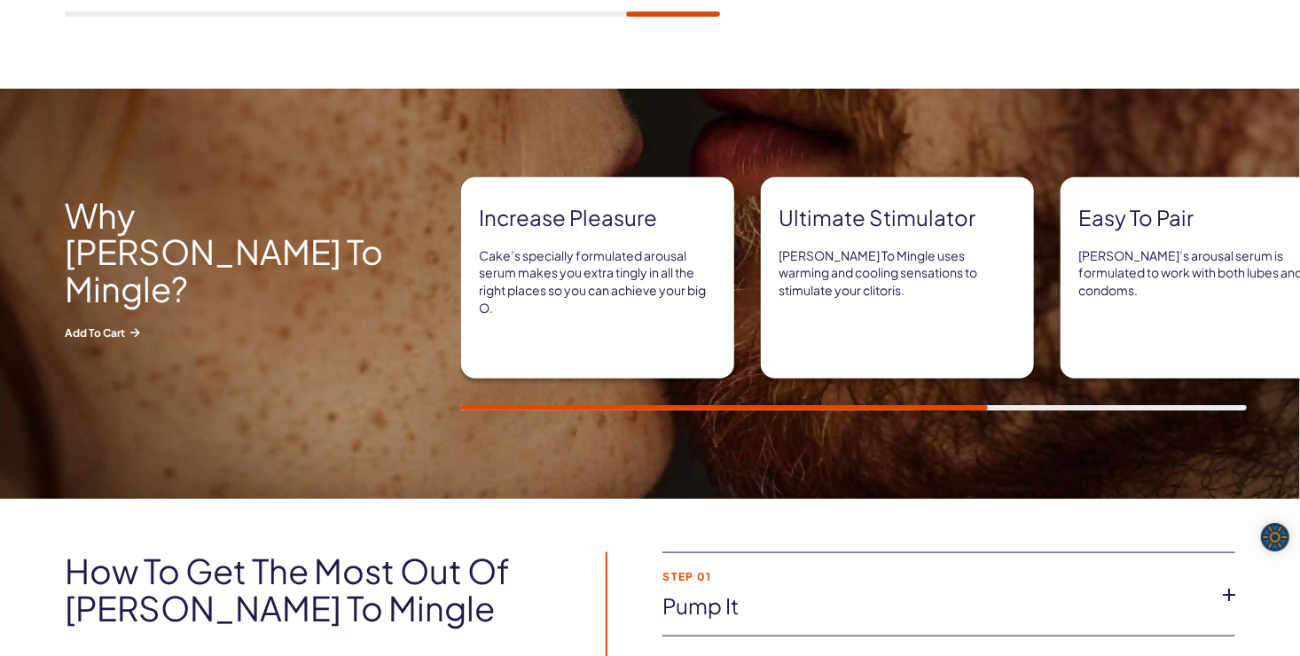
scroll to position [798, 0]
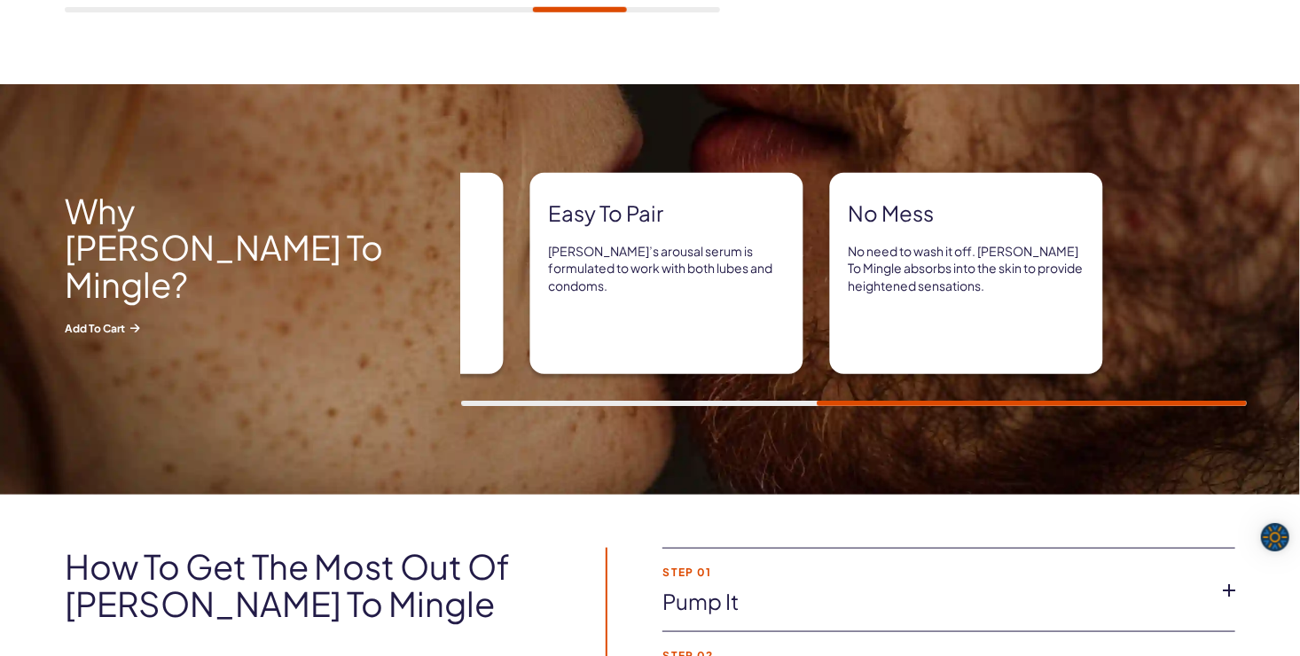
click at [386, 253] on div "Increase pleasure Cake’s specially formulated arousal serum makes you extra tin…" at bounding box center [650, 289] width 1300 height 233
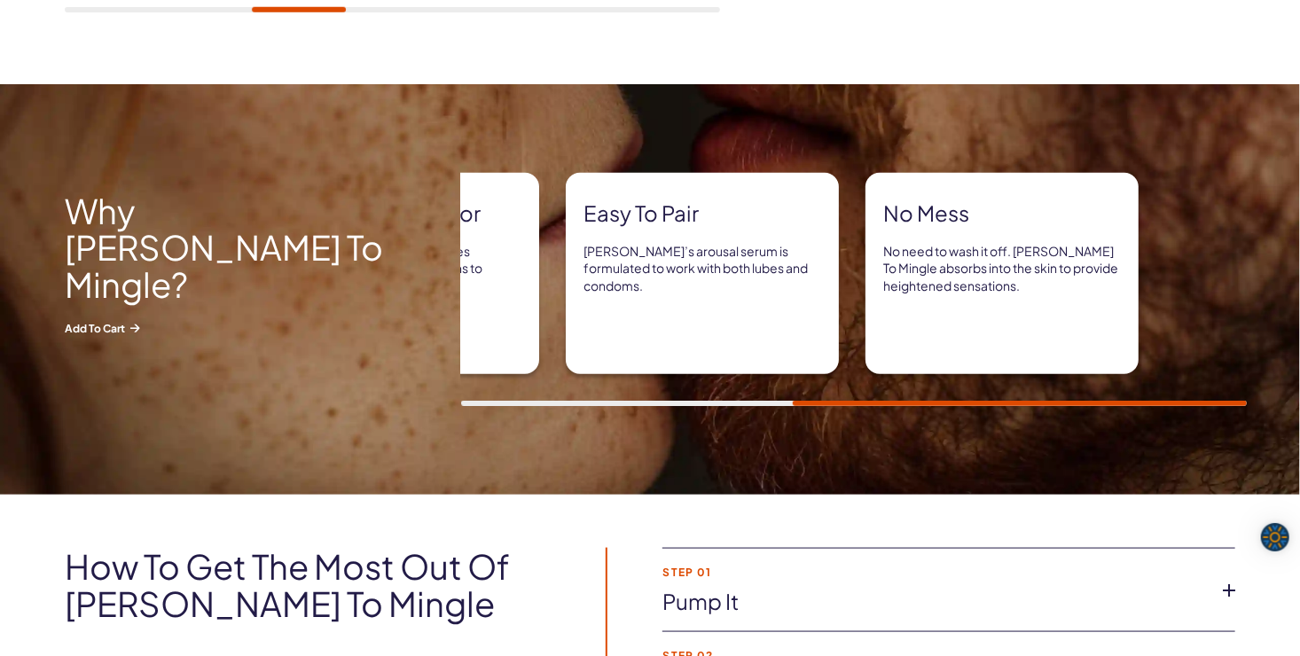
click at [562, 241] on div "Increase pleasure Cake’s specially formulated arousal serum makes you extra tin…" at bounding box center [360, 273] width 786 height 201
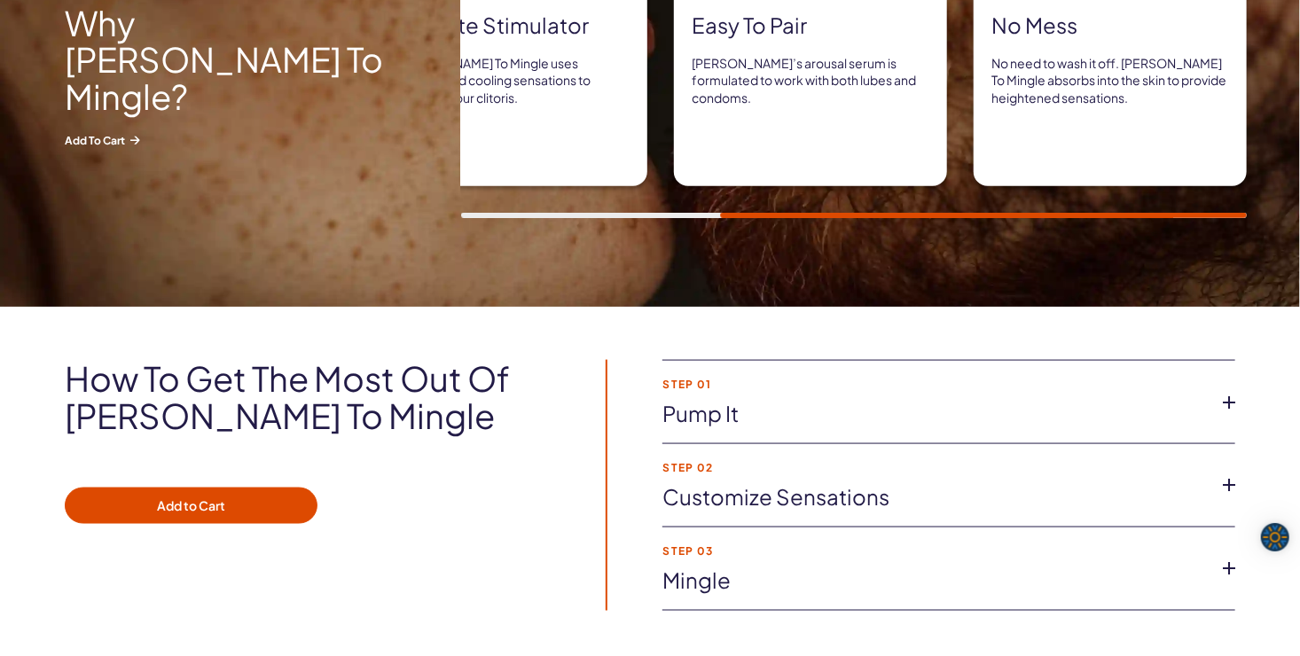
scroll to position [1065, 0]
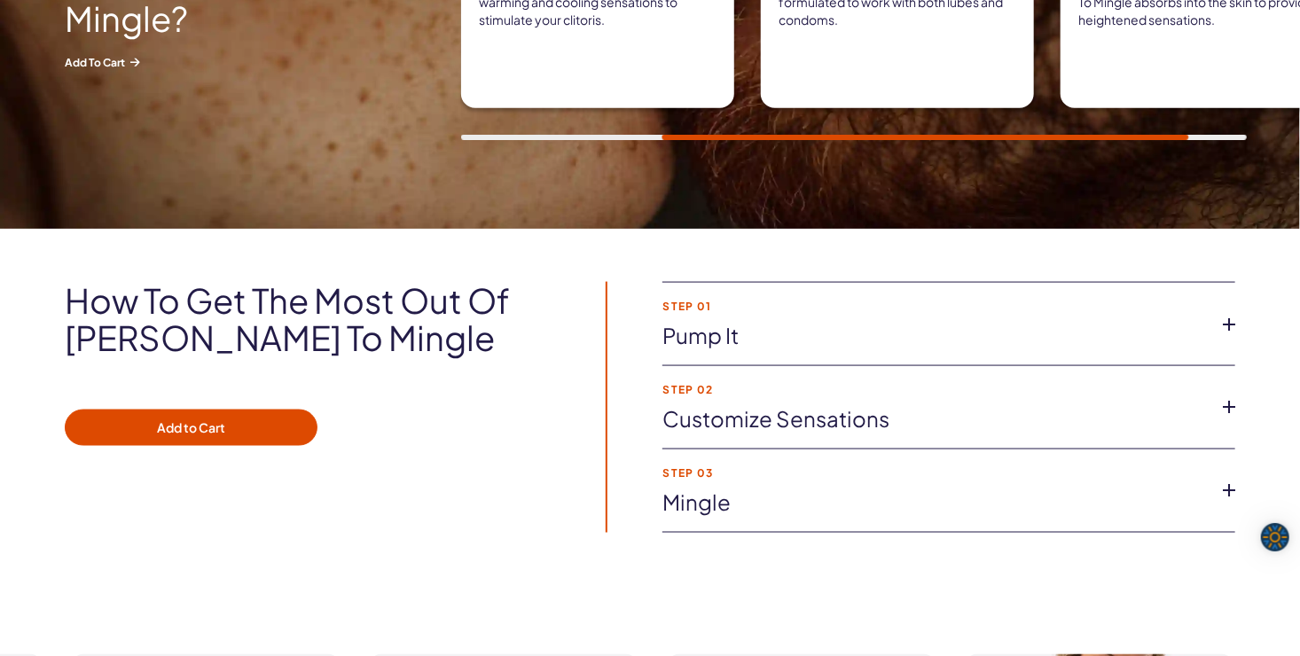
click at [1225, 412] on icon at bounding box center [1229, 407] width 27 height 27
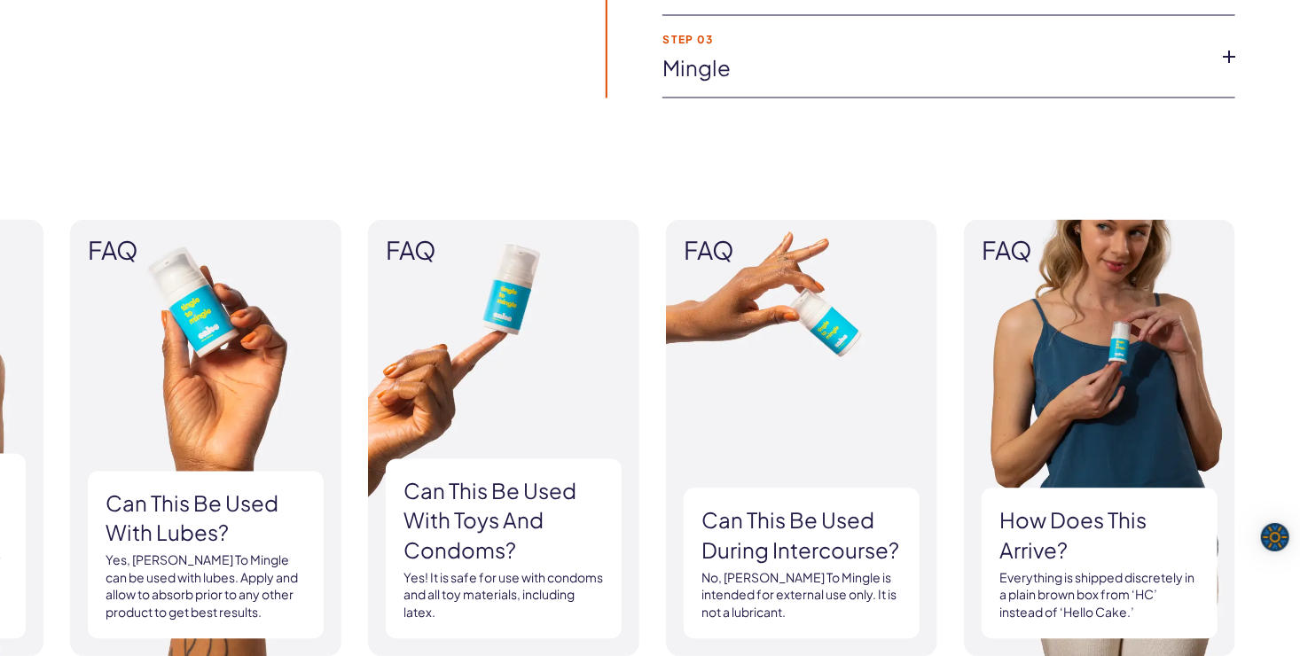
scroll to position [1685, 0]
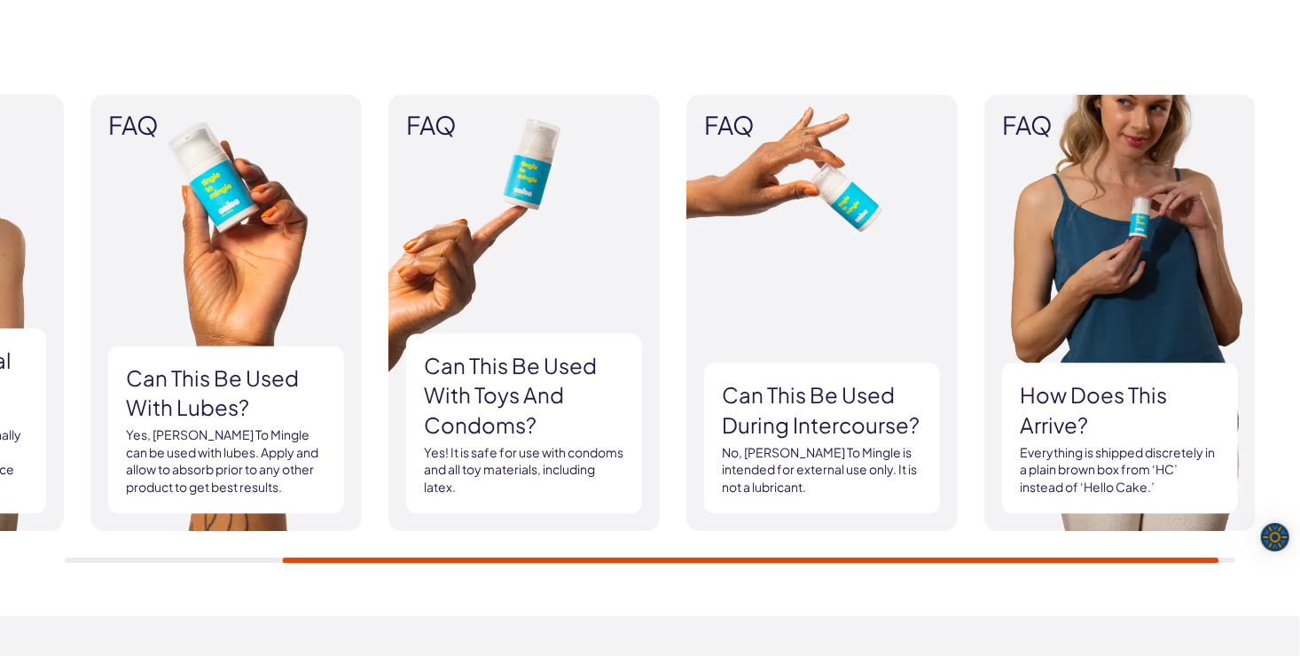
click at [853, 576] on div "FAQ What is an arousal serum? Tingle To Mingle is designed to be applied extern…" at bounding box center [650, 329] width 1300 height 576
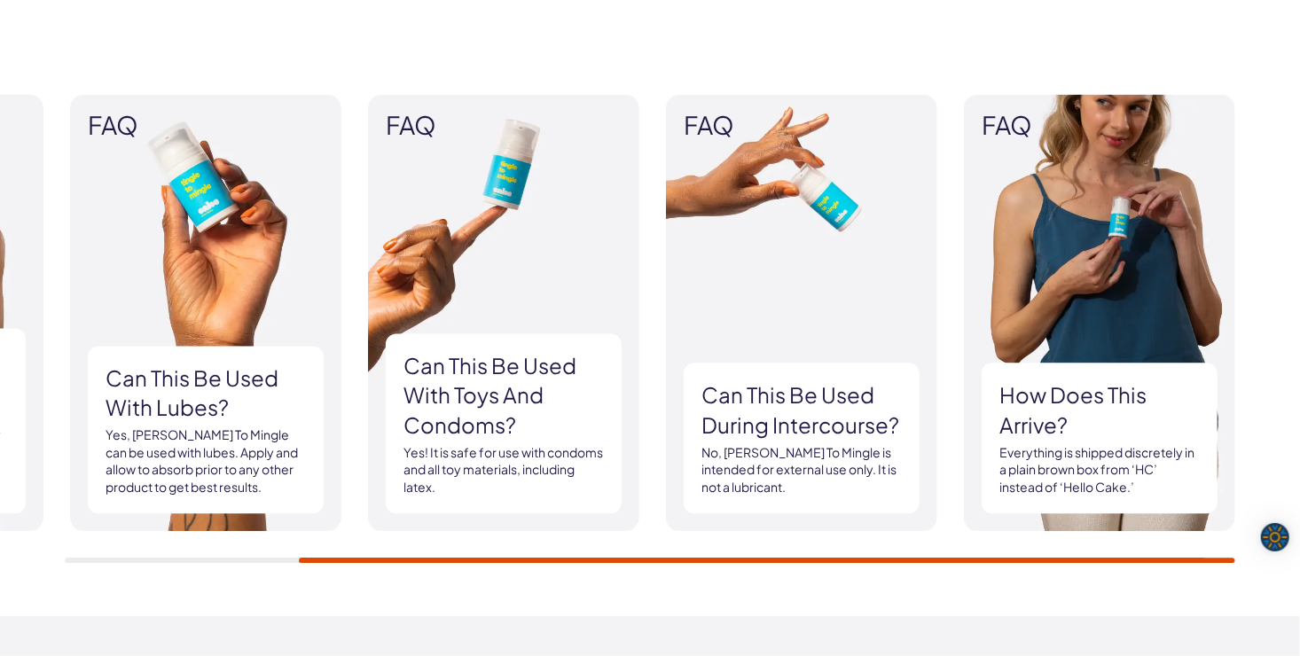
click at [1150, 562] on div "FAQ What is an arousal serum? Tingle To Mingle is designed to be applied extern…" at bounding box center [650, 329] width 1300 height 576
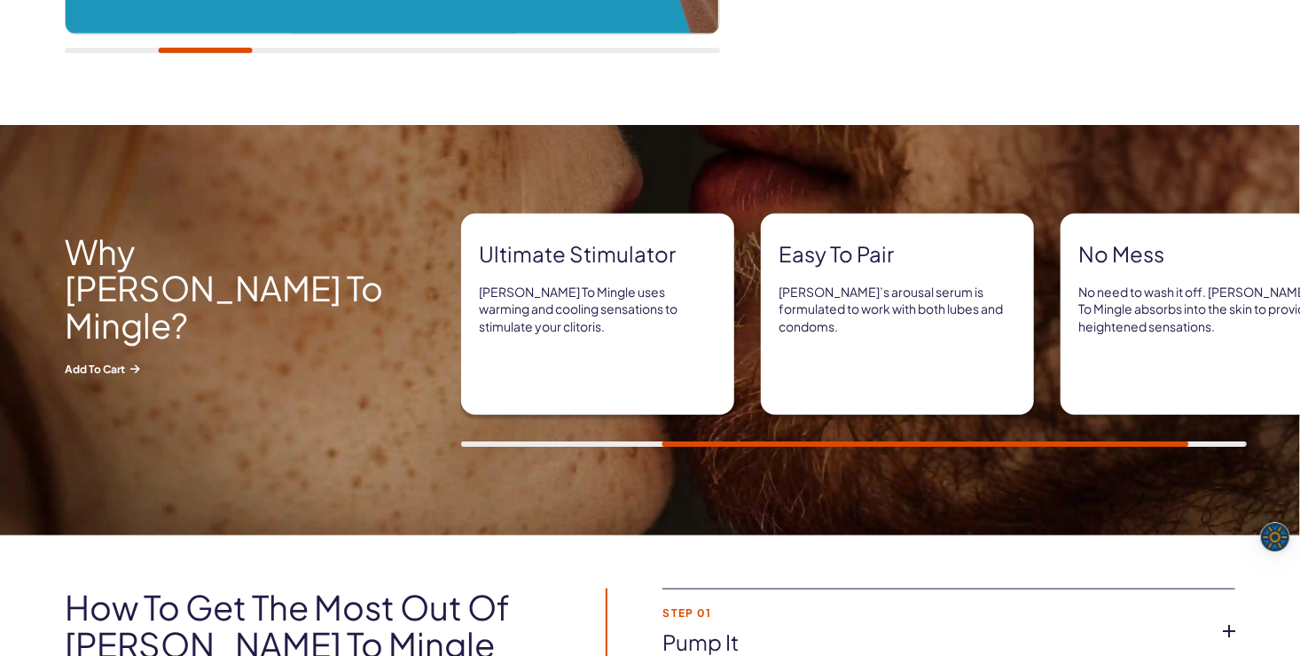
scroll to position [710, 0]
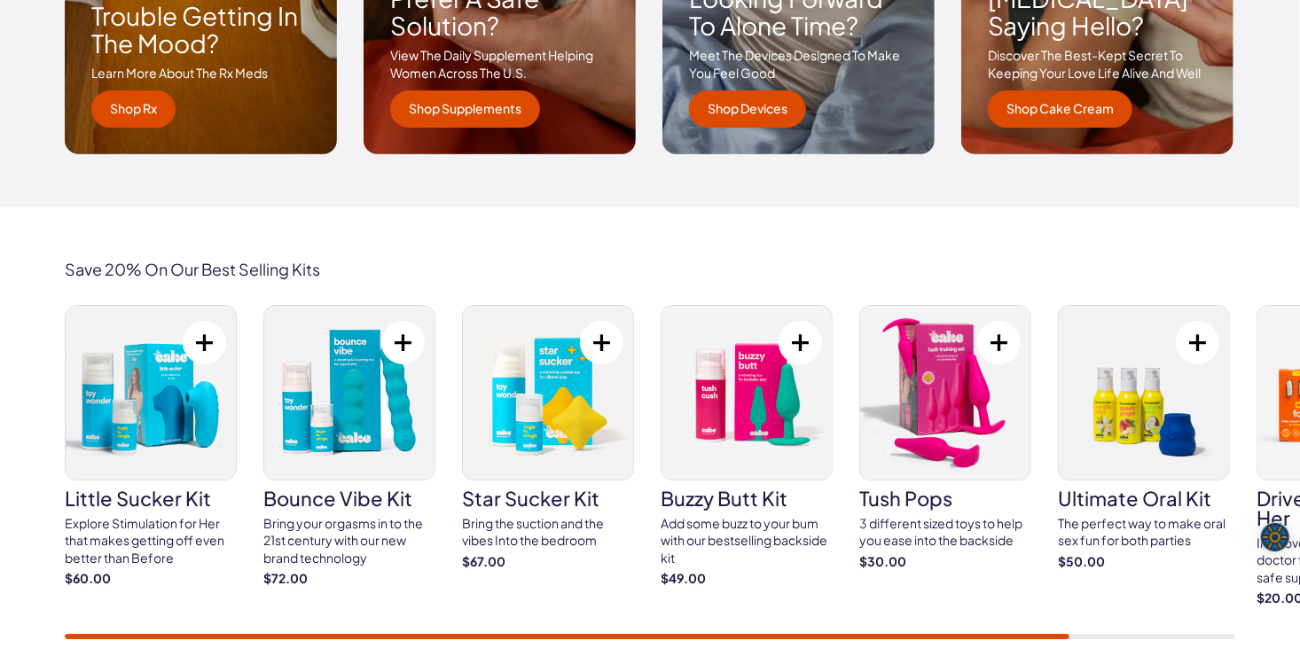
scroll to position [2927, 0]
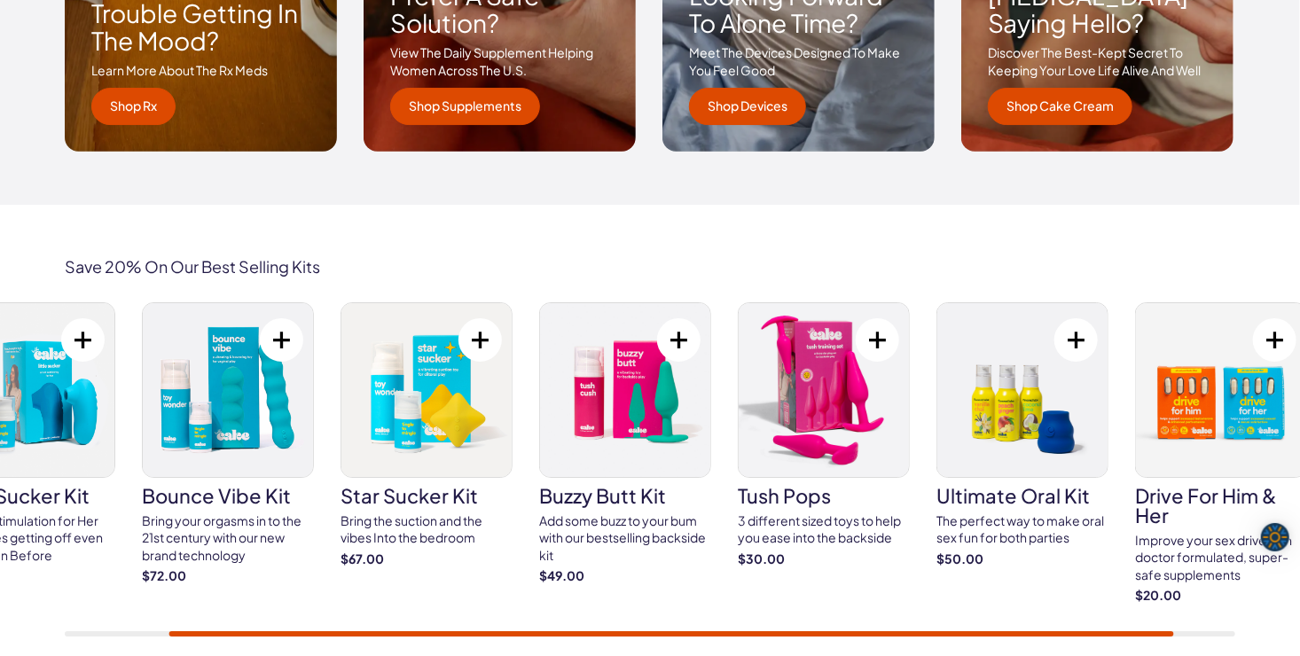
click at [1148, 274] on div "Save 20% On Our Best Selling Kits little sucker kit Explore Stimulation for Her…" at bounding box center [650, 447] width 1277 height 379
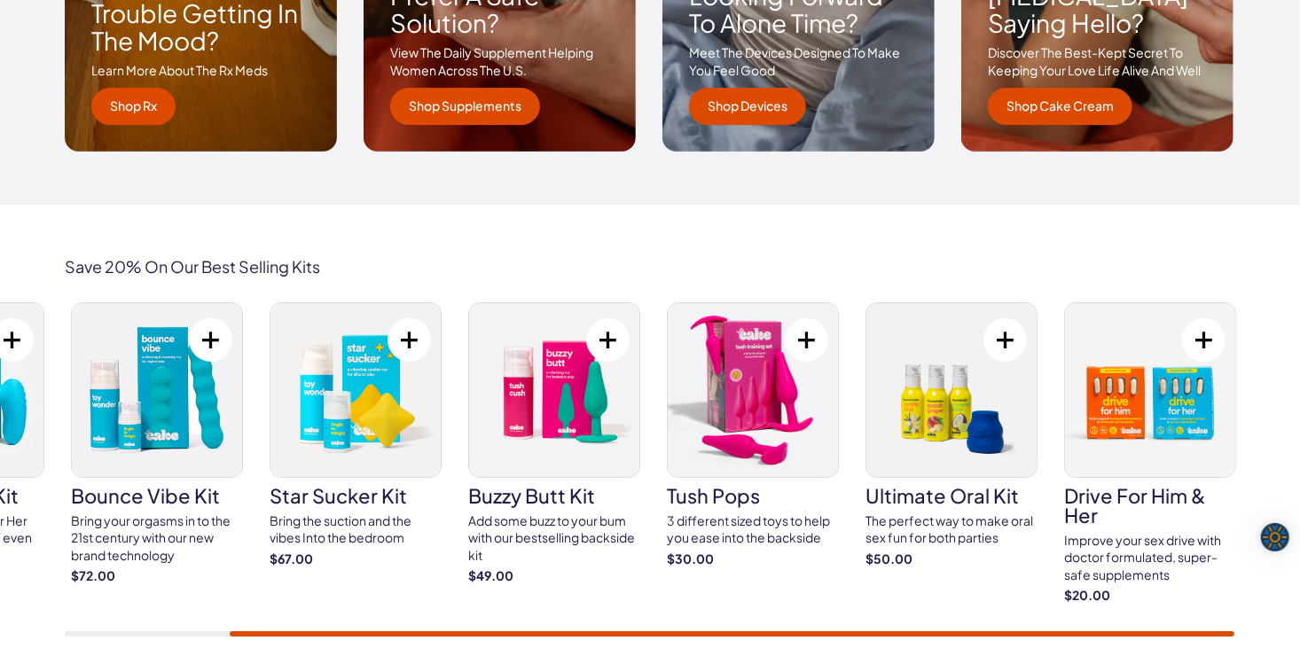
click at [1009, 336] on button at bounding box center [1005, 339] width 43 height 43
click at [1003, 343] on button at bounding box center [1005, 339] width 43 height 43
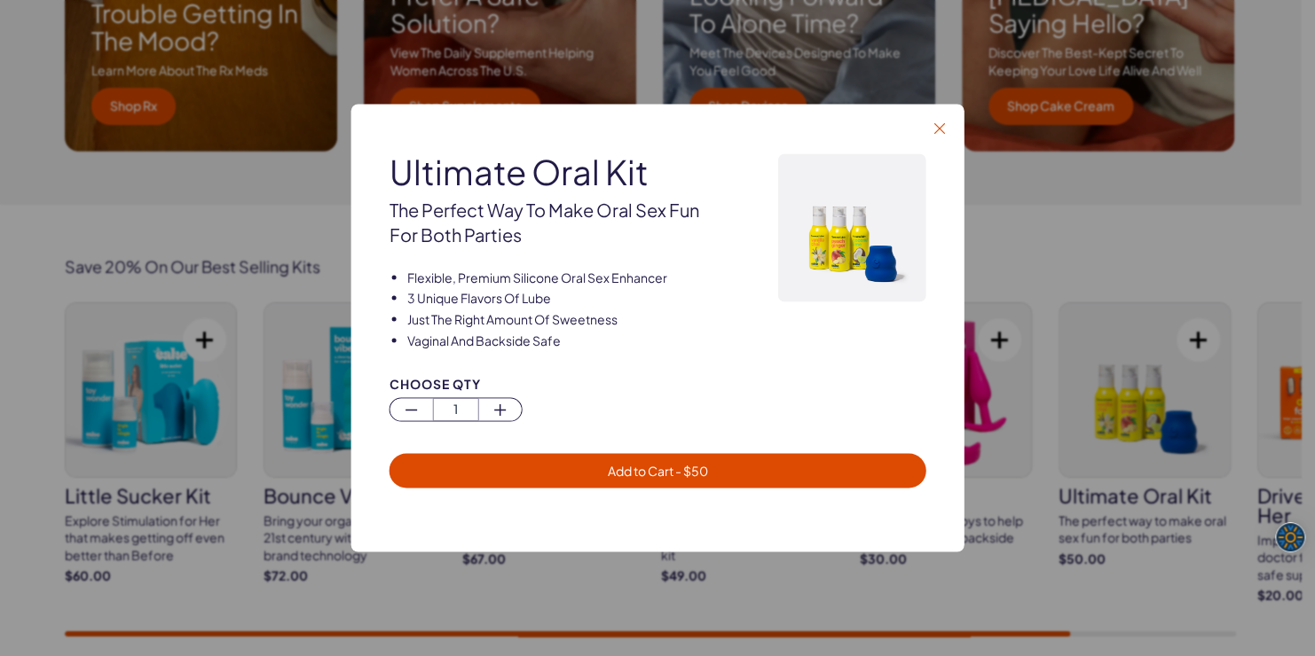
click at [941, 128] on icon "button" at bounding box center [939, 128] width 11 height 11
